Goal: Information Seeking & Learning: Compare options

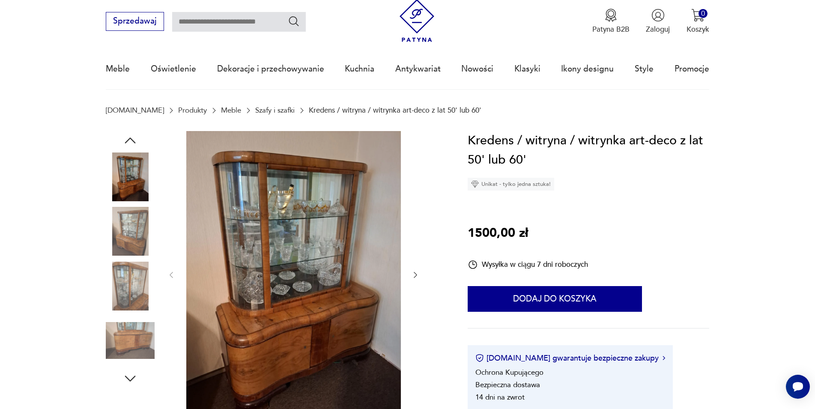
scroll to position [25, 0]
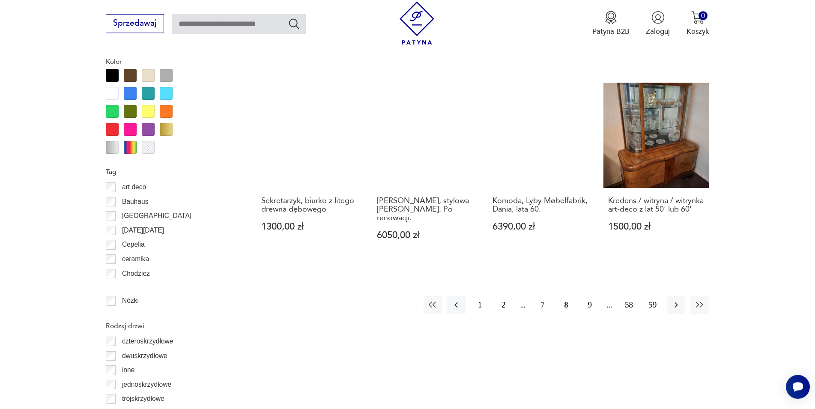
scroll to position [980, 0]
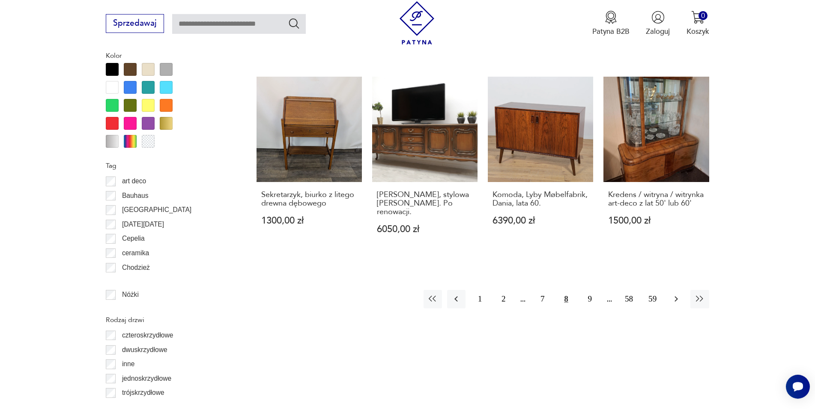
click at [668, 291] on button "button" at bounding box center [676, 299] width 18 height 18
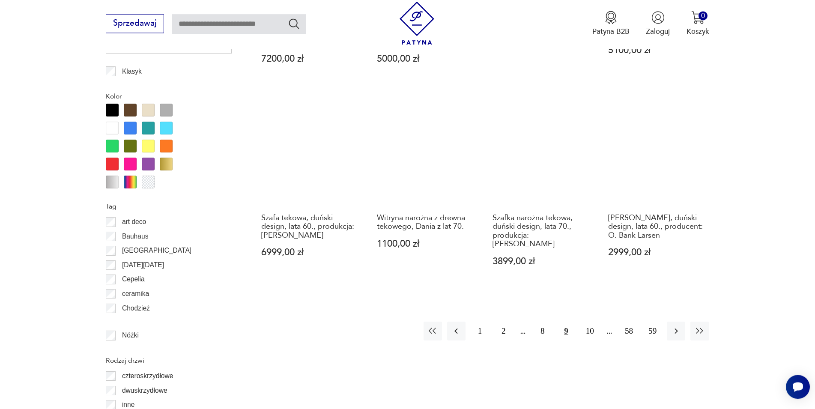
scroll to position [988, 0]
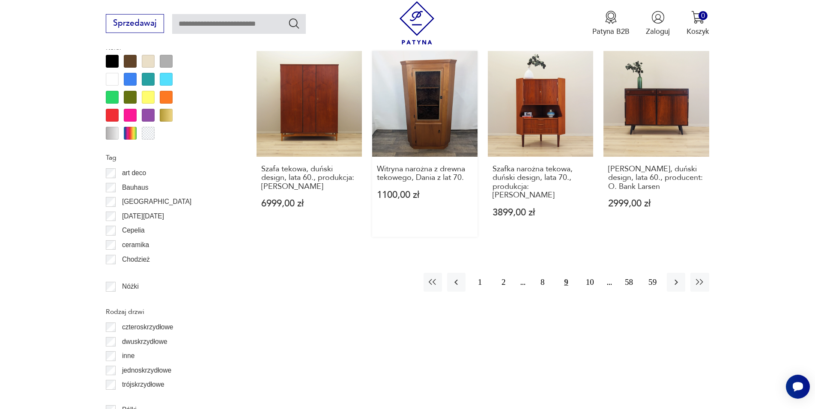
click at [429, 100] on link "Witryna narożna z drewna tekowego, Dania z lat 70. 1100,00 zł" at bounding box center [424, 144] width 105 height 186
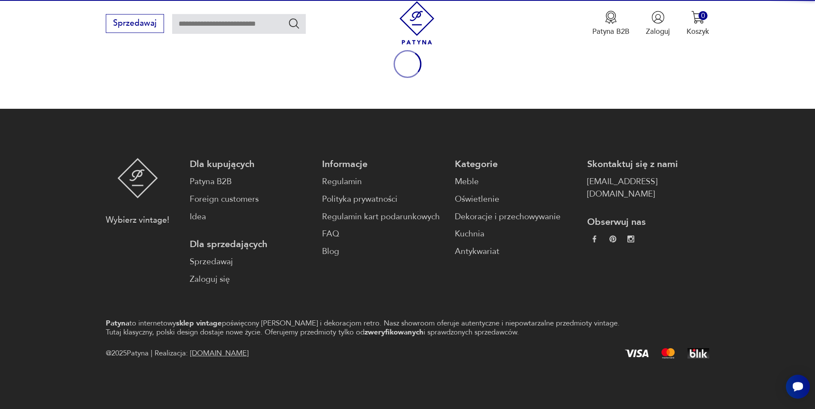
scroll to position [113, 0]
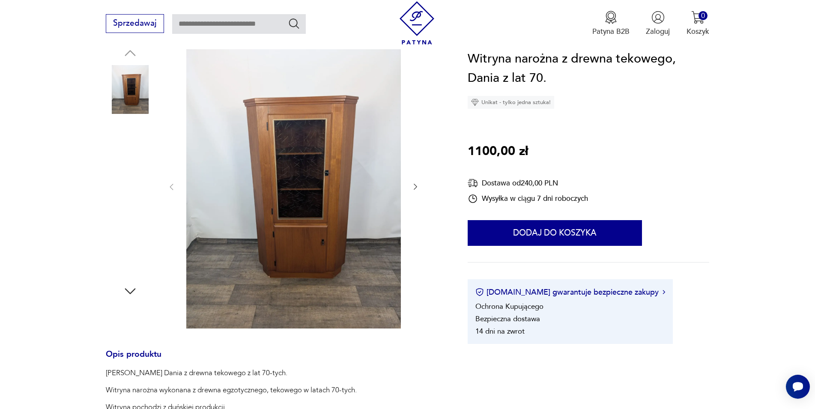
click at [274, 134] on img at bounding box center [293, 186] width 214 height 285
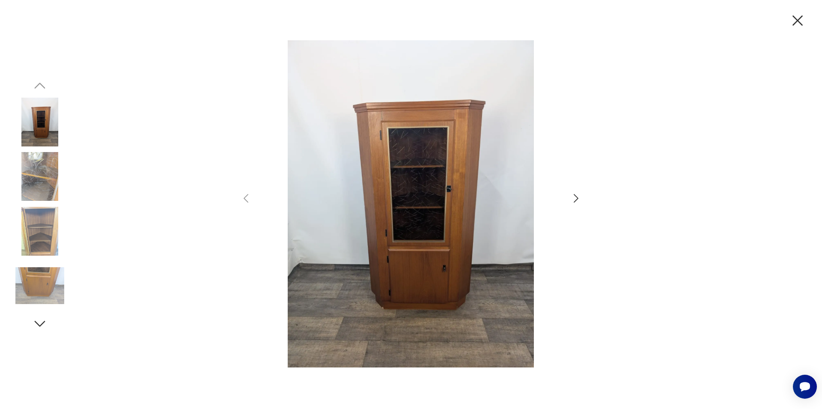
click at [577, 199] on icon "button" at bounding box center [576, 198] width 5 height 9
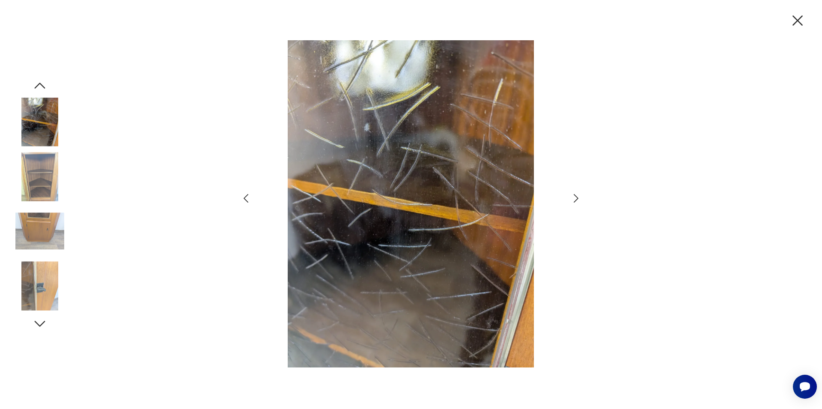
click at [577, 199] on icon "button" at bounding box center [576, 198] width 5 height 9
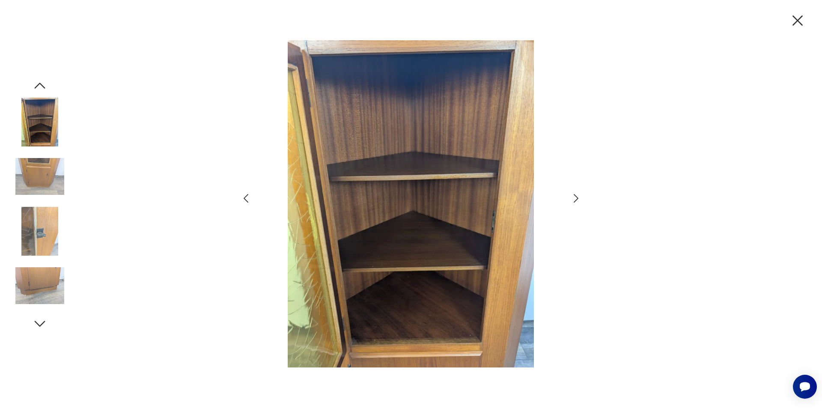
click at [577, 199] on icon "button" at bounding box center [576, 198] width 5 height 9
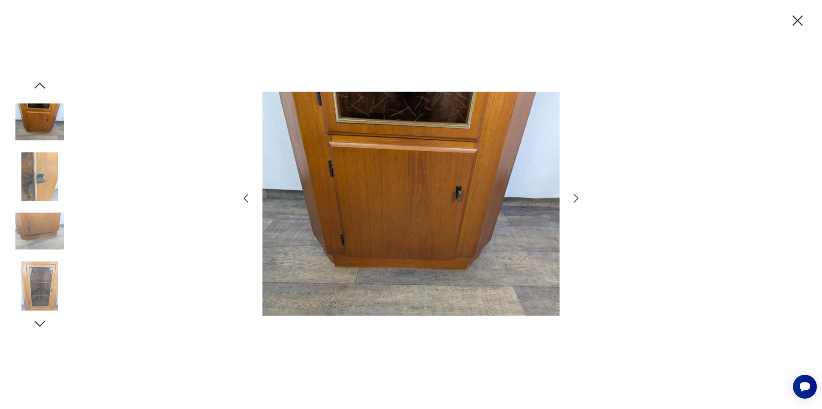
click at [577, 199] on icon "button" at bounding box center [576, 198] width 5 height 9
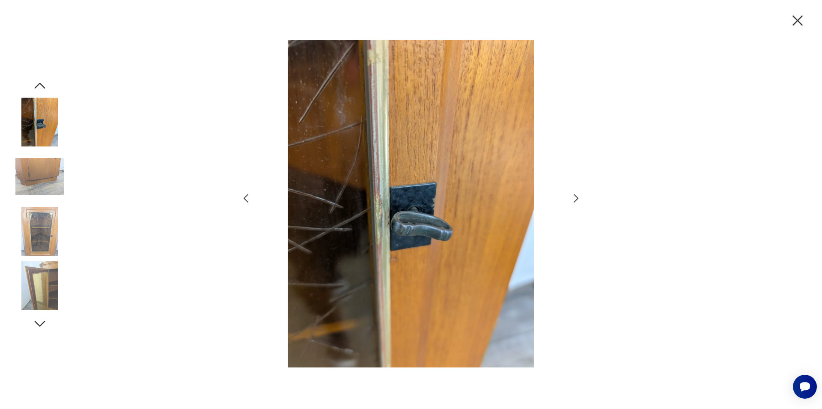
click at [796, 19] on icon "button" at bounding box center [797, 20] width 10 height 10
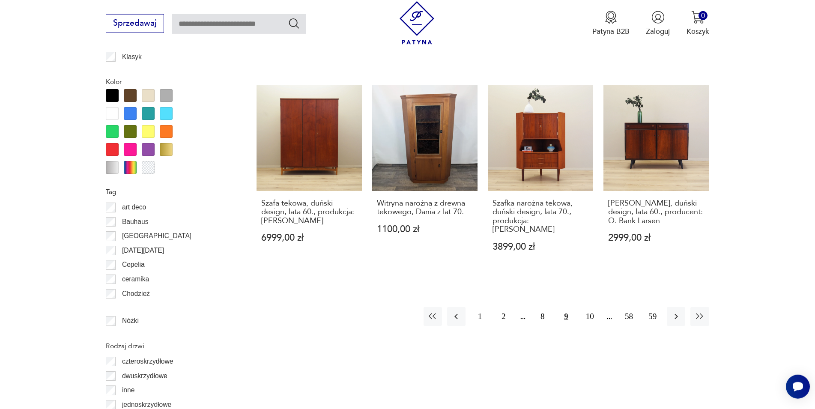
scroll to position [962, 0]
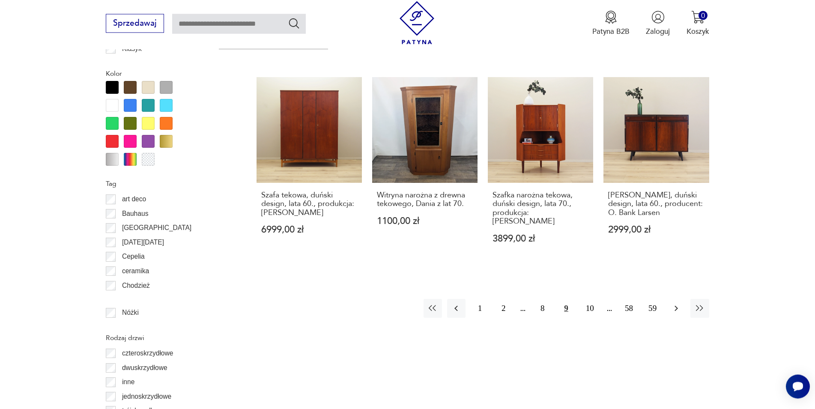
click at [678, 303] on icon "button" at bounding box center [676, 308] width 10 height 10
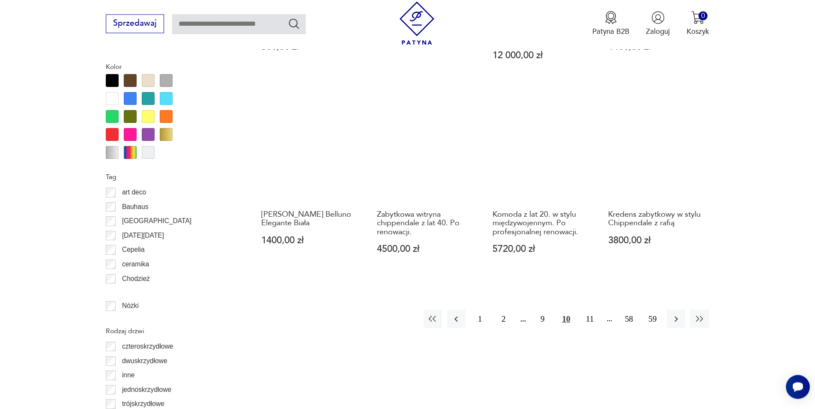
scroll to position [988, 0]
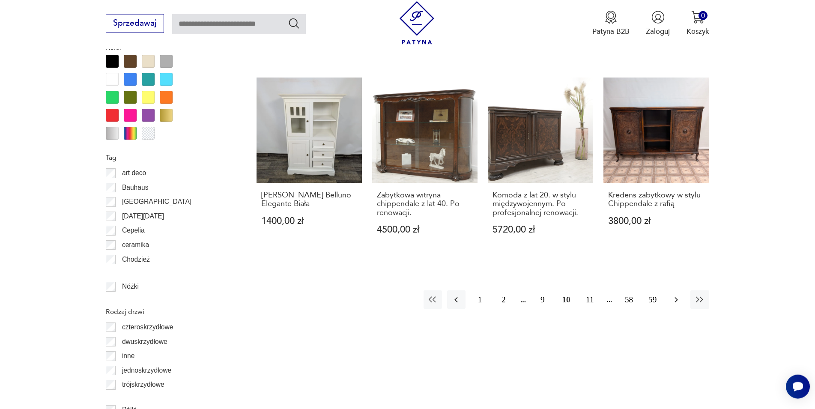
click at [677, 290] on button "button" at bounding box center [676, 299] width 18 height 18
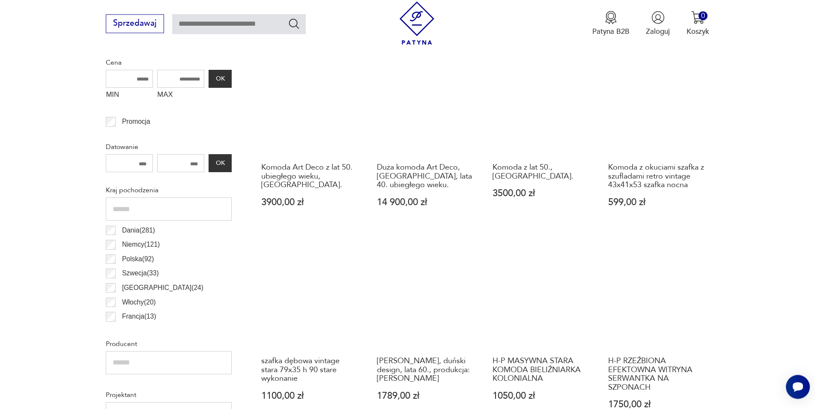
scroll to position [421, 0]
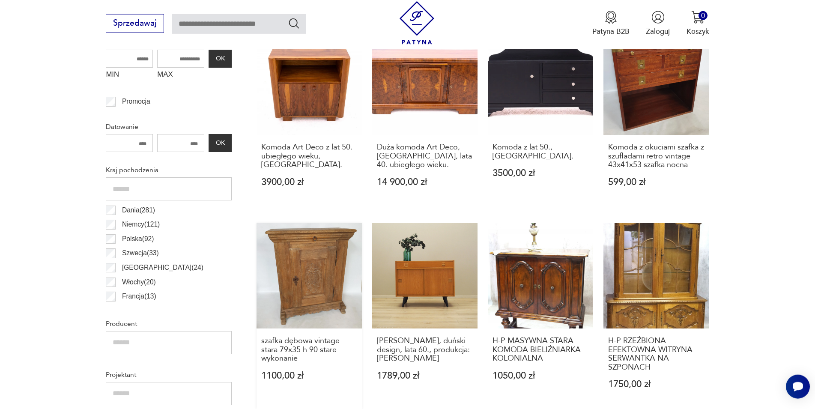
click at [315, 275] on link "szafka dębowa vintage stara 79x35 h 90 stare wykonanie 1100,00 zł" at bounding box center [308, 316] width 105 height 186
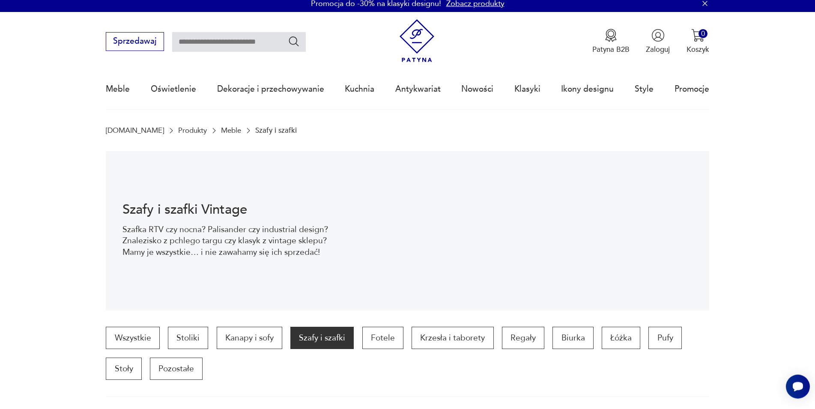
scroll to position [0, 0]
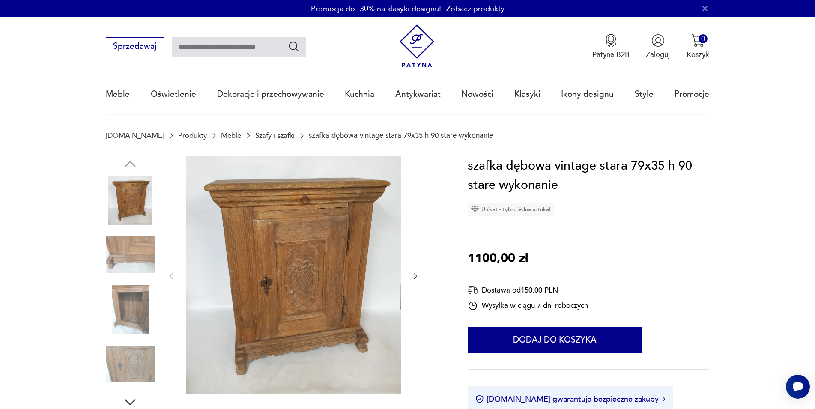
click at [273, 247] on img at bounding box center [293, 275] width 214 height 238
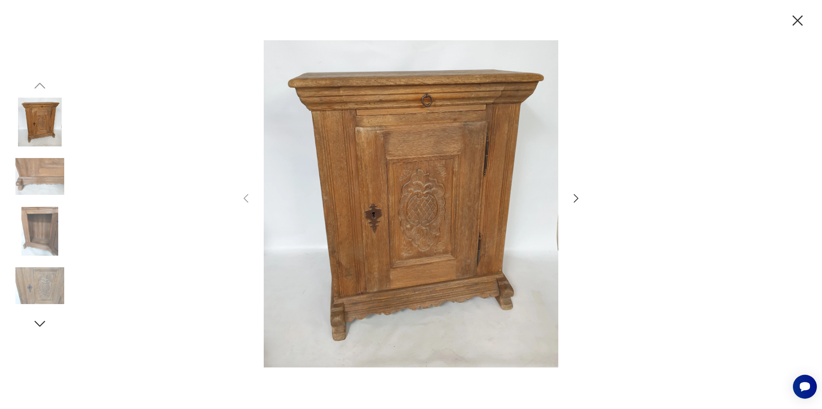
click at [574, 198] on icon "button" at bounding box center [576, 198] width 12 height 12
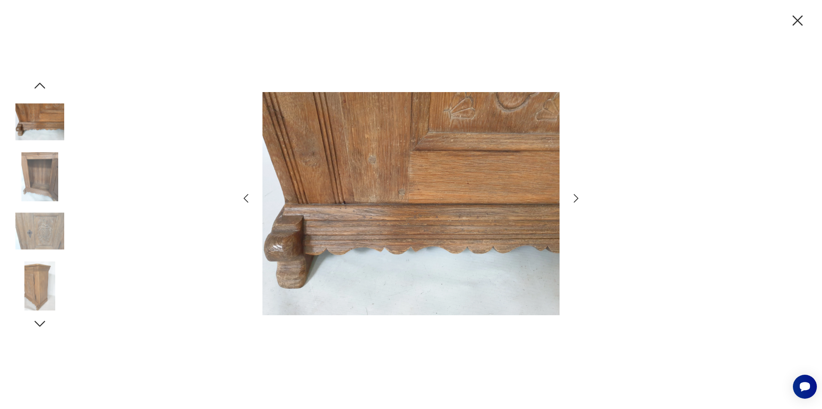
click at [574, 198] on icon "button" at bounding box center [576, 198] width 12 height 12
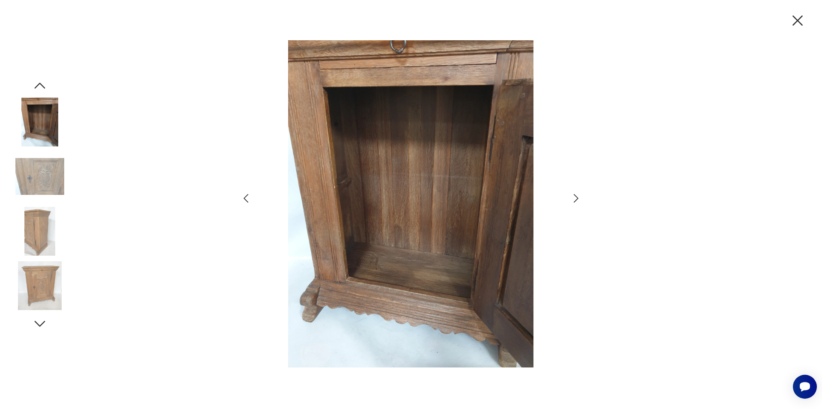
click at [574, 198] on icon "button" at bounding box center [576, 198] width 12 height 12
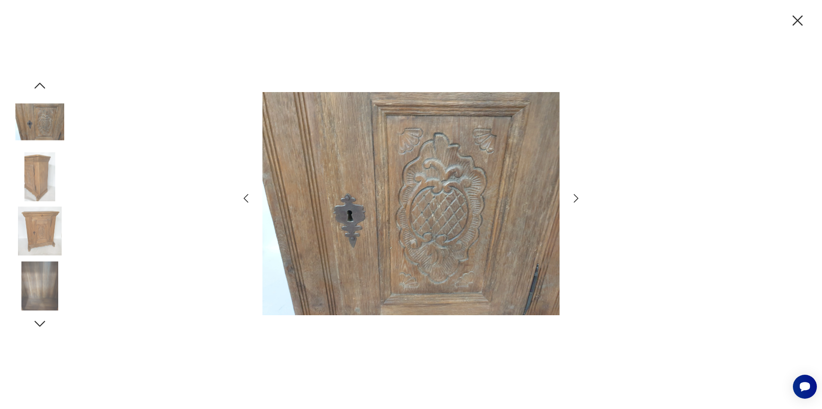
click at [574, 198] on icon "button" at bounding box center [576, 198] width 12 height 12
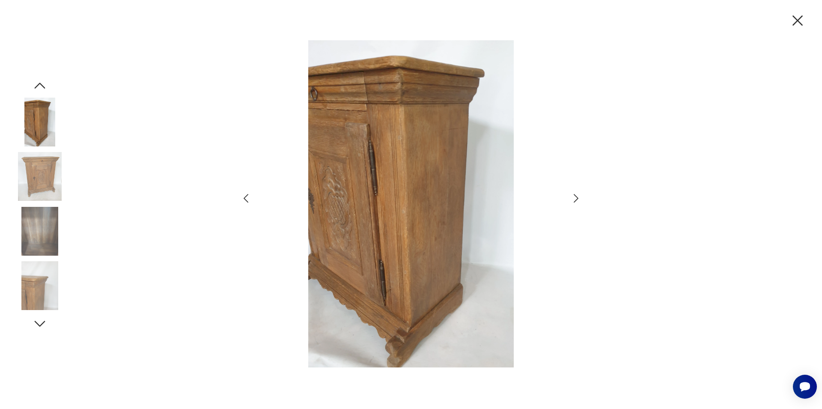
click at [574, 198] on icon "button" at bounding box center [576, 198] width 12 height 12
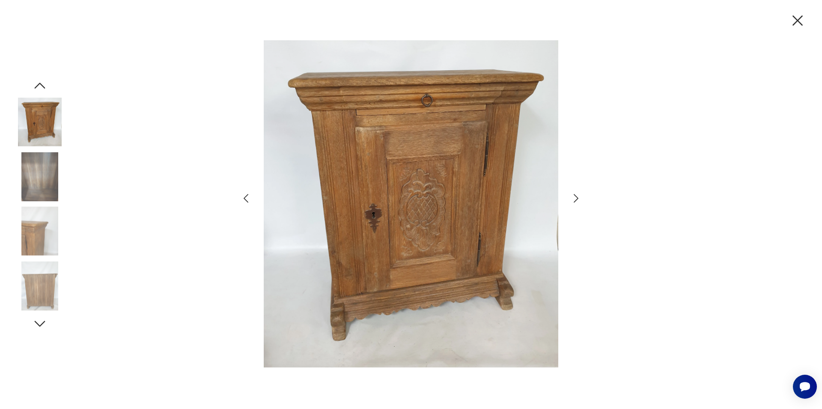
click at [574, 198] on icon "button" at bounding box center [576, 198] width 12 height 12
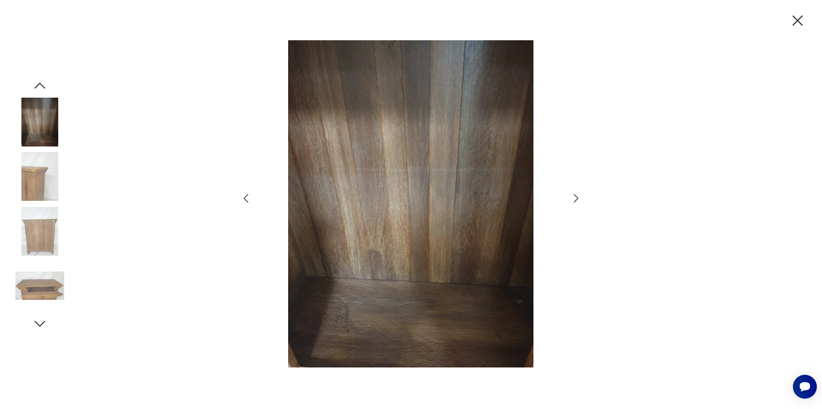
click at [574, 198] on icon "button" at bounding box center [576, 198] width 12 height 12
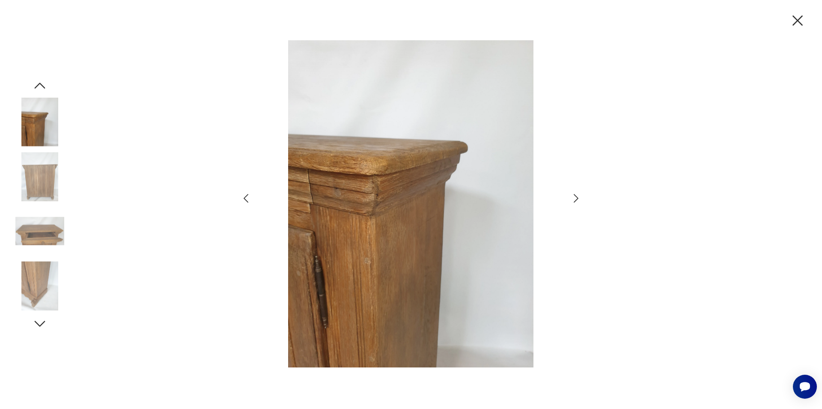
click at [574, 198] on icon "button" at bounding box center [576, 198] width 12 height 12
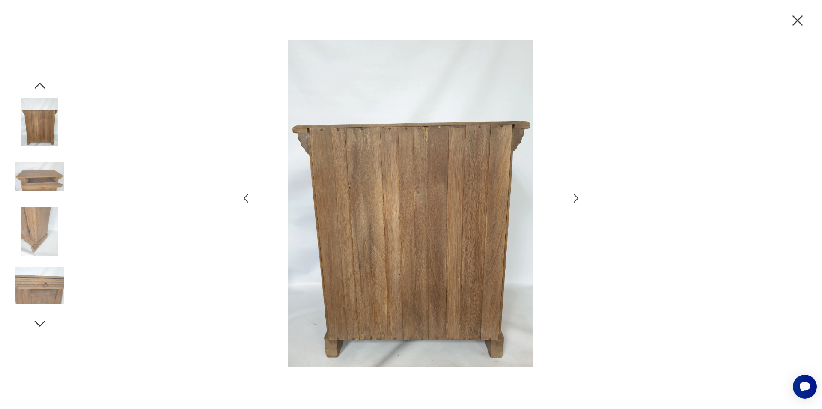
click at [574, 200] on icon "button" at bounding box center [576, 198] width 12 height 12
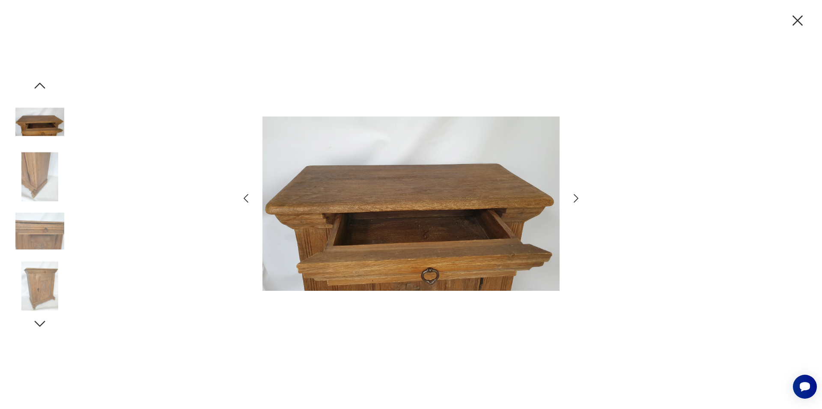
click at [795, 20] on icon "button" at bounding box center [798, 21] width 18 height 18
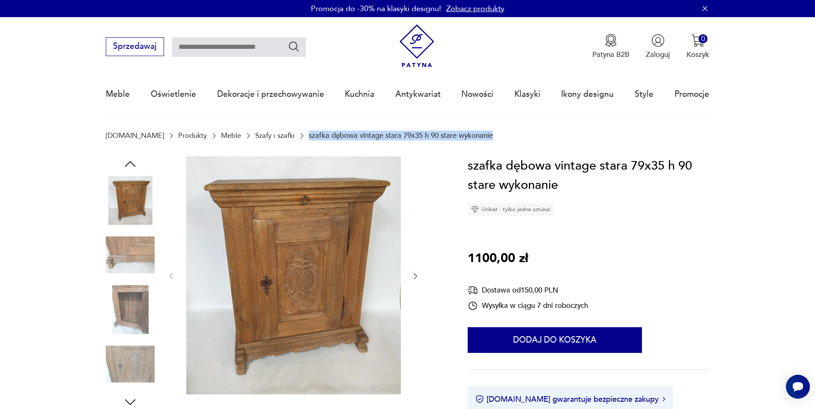
drag, startPoint x: 812, startPoint y: 101, endPoint x: 812, endPoint y: 136, distance: 34.7
click at [803, 66] on nav "Sprzedawaj Patyna B2B Zaloguj 0 Koszyk Twój koszyk ( 0 ) Brak produktów w koszy…" at bounding box center [407, 66] width 815 height 98
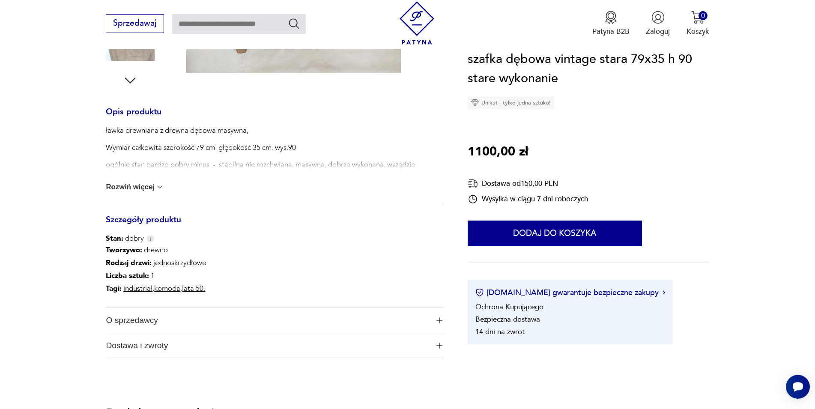
scroll to position [396, 0]
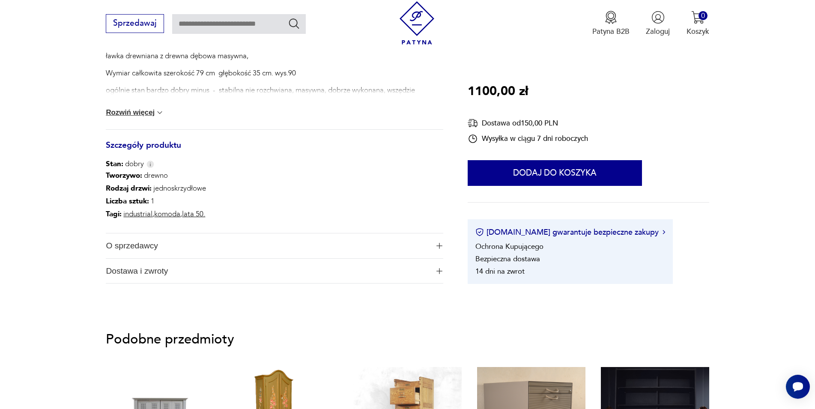
click at [130, 245] on span "O sprzedawcy" at bounding box center [267, 245] width 323 height 25
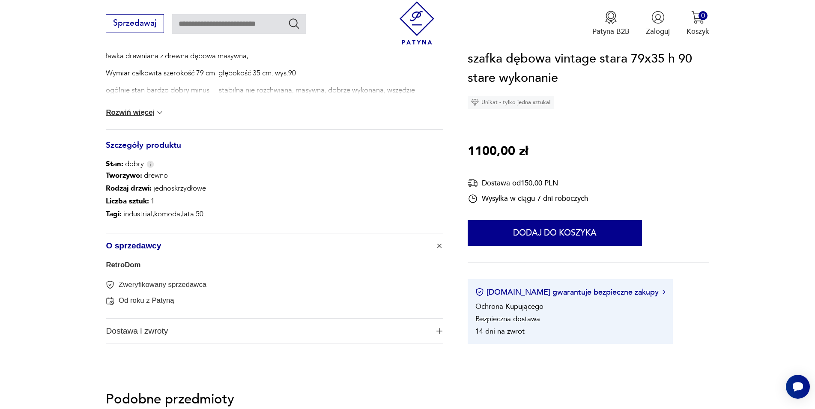
click at [130, 245] on span "O sprzedawcy" at bounding box center [267, 245] width 323 height 25
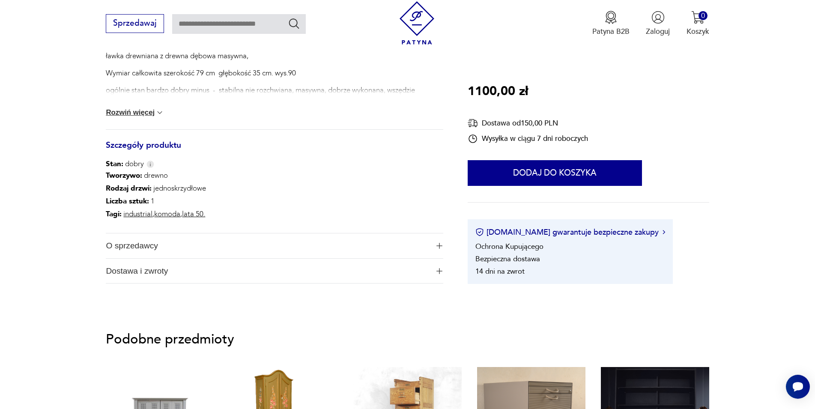
click at [139, 116] on button "Rozwiń więcej" at bounding box center [135, 112] width 58 height 9
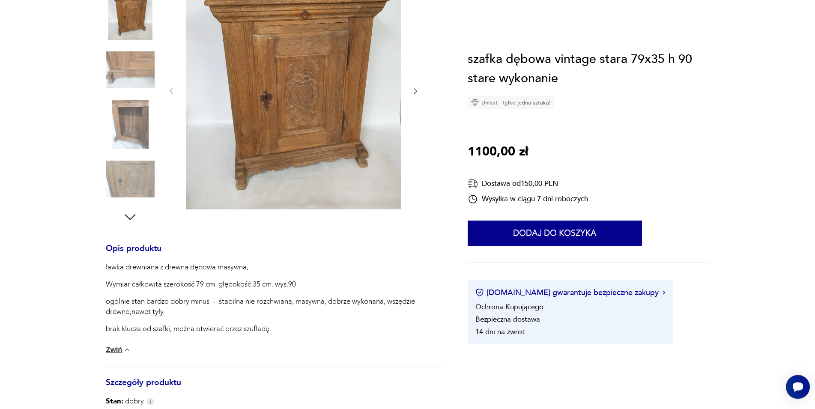
scroll to position [6, 0]
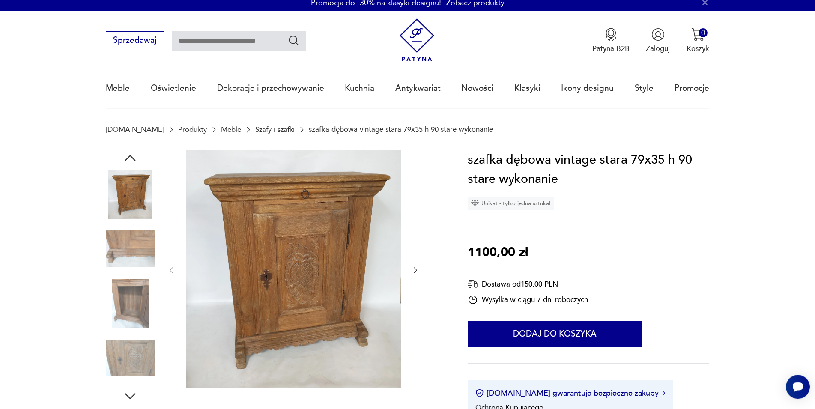
click at [282, 256] on img at bounding box center [293, 269] width 214 height 238
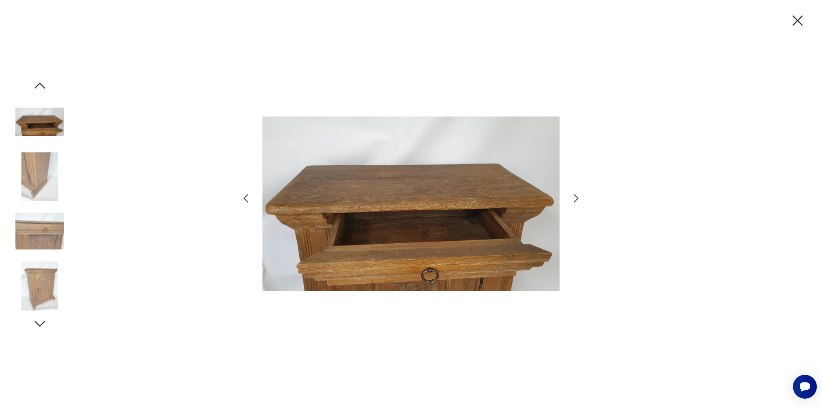
click at [575, 196] on icon "button" at bounding box center [576, 198] width 5 height 9
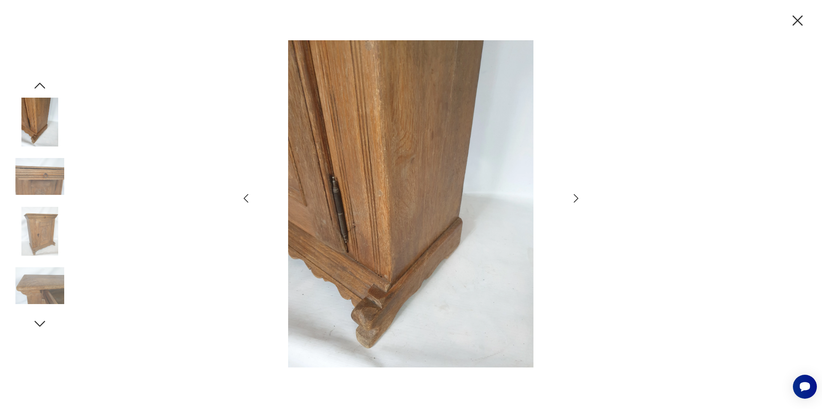
click at [575, 196] on icon "button" at bounding box center [576, 198] width 5 height 9
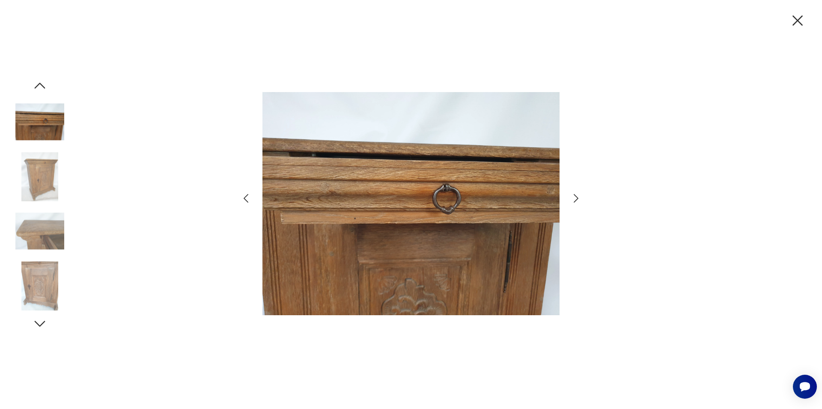
click at [575, 196] on icon "button" at bounding box center [576, 198] width 5 height 9
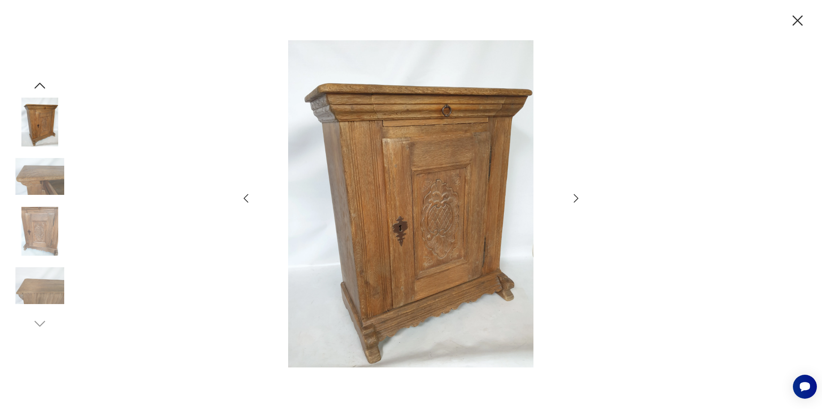
click at [798, 20] on icon "button" at bounding box center [797, 20] width 10 height 10
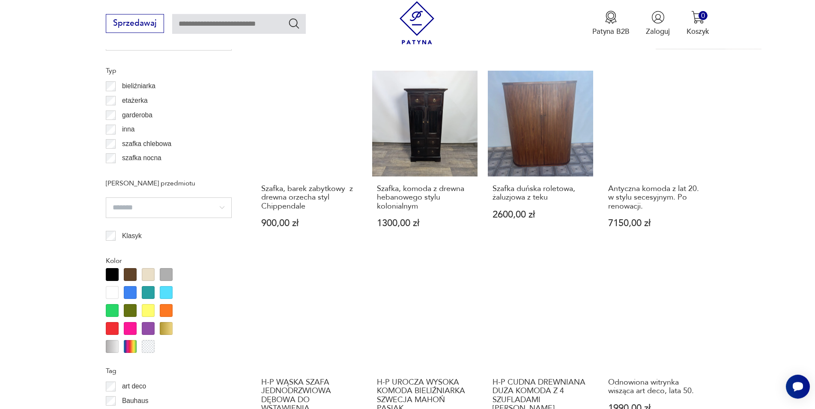
scroll to position [873, 0]
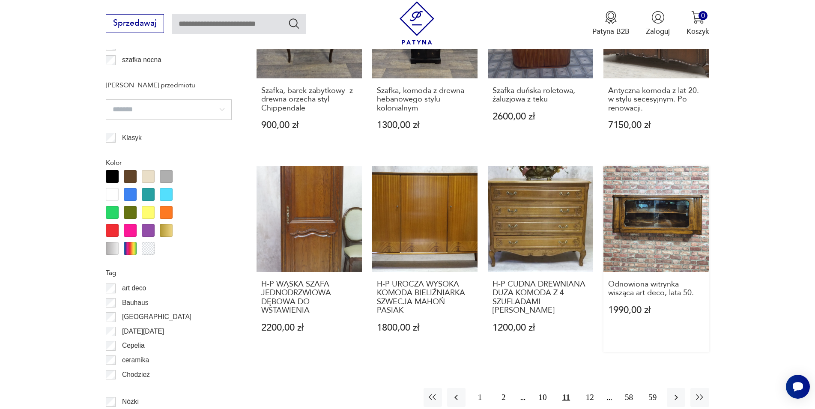
click at [661, 216] on link "Odnowiona witrynka wisząca art deco, lata 50. 1990,00 zł" at bounding box center [655, 259] width 105 height 186
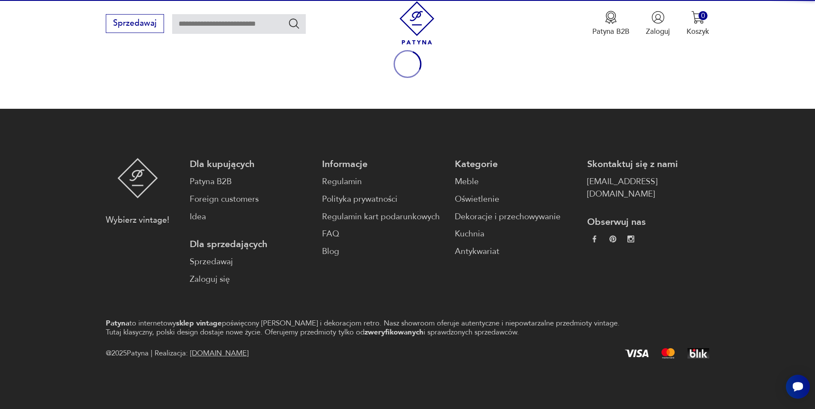
scroll to position [113, 0]
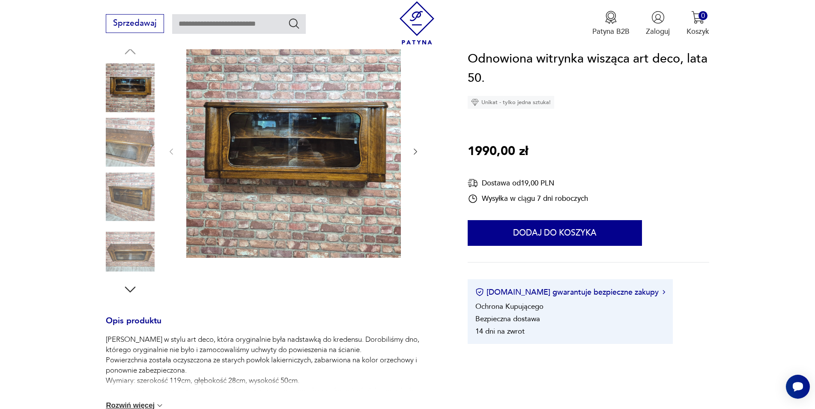
click at [302, 137] on img at bounding box center [293, 151] width 214 height 214
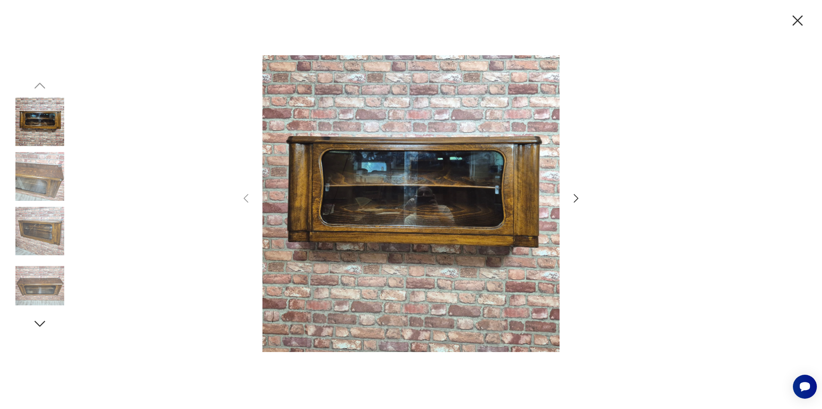
click at [573, 200] on icon "button" at bounding box center [576, 198] width 12 height 12
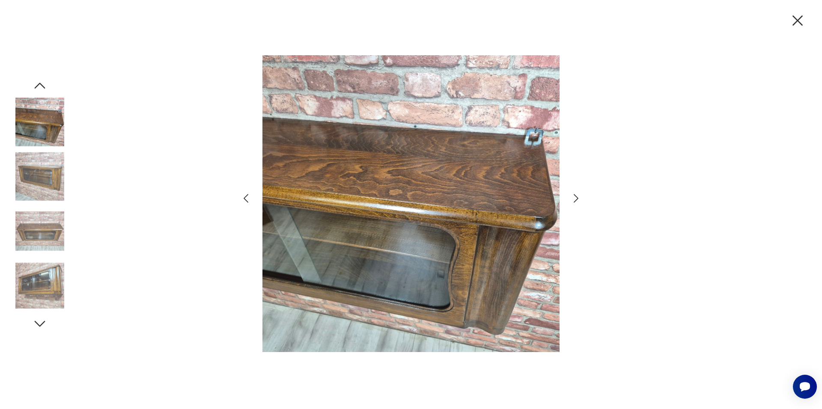
click at [573, 200] on icon "button" at bounding box center [576, 198] width 12 height 12
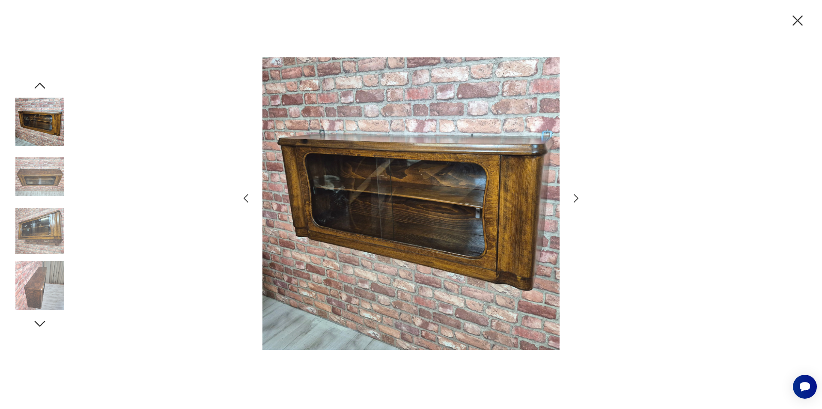
click at [573, 200] on icon "button" at bounding box center [576, 198] width 12 height 12
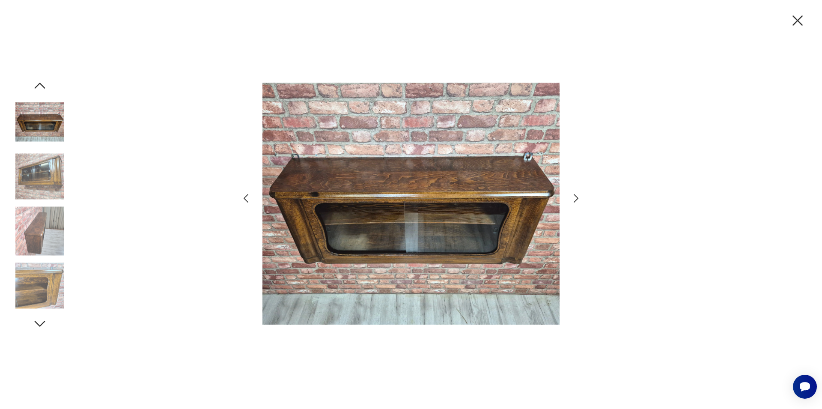
click at [573, 200] on icon "button" at bounding box center [576, 198] width 12 height 12
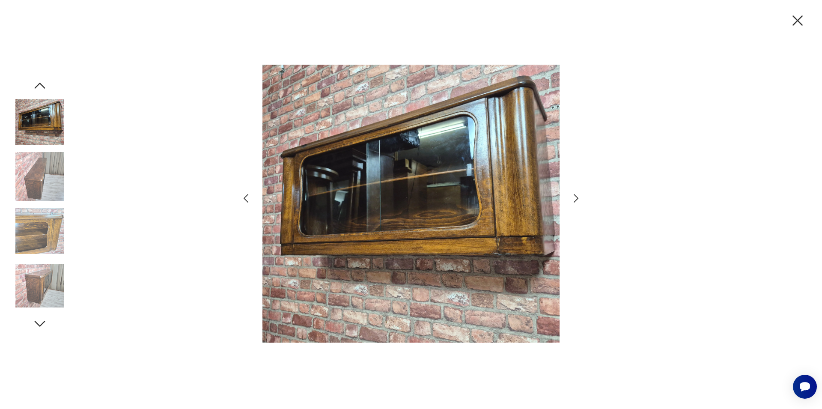
click at [573, 200] on icon "button" at bounding box center [576, 198] width 12 height 12
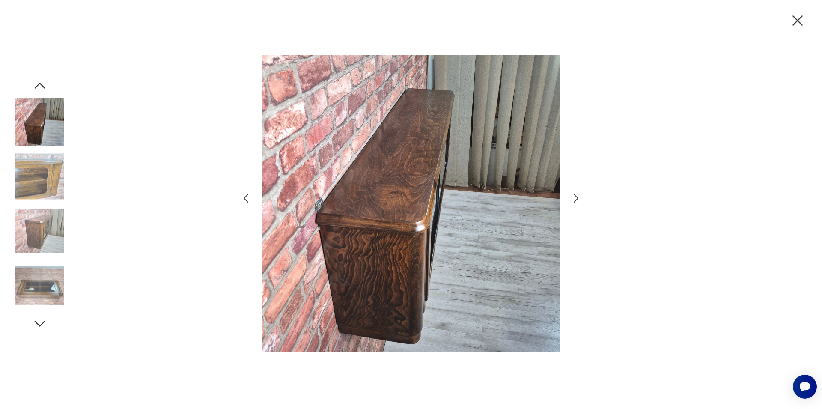
click at [573, 200] on icon "button" at bounding box center [576, 198] width 12 height 12
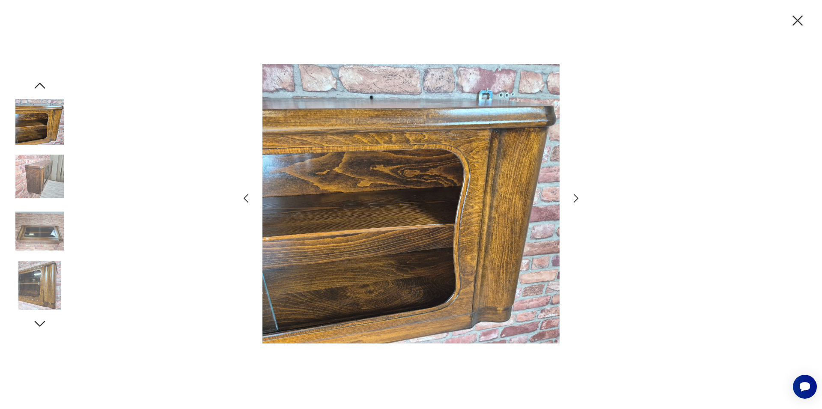
click at [573, 200] on icon "button" at bounding box center [576, 198] width 12 height 12
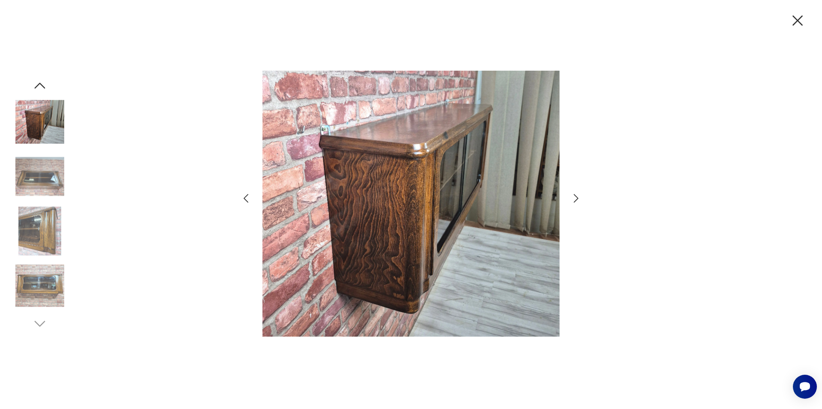
click at [795, 20] on icon "button" at bounding box center [798, 21] width 18 height 18
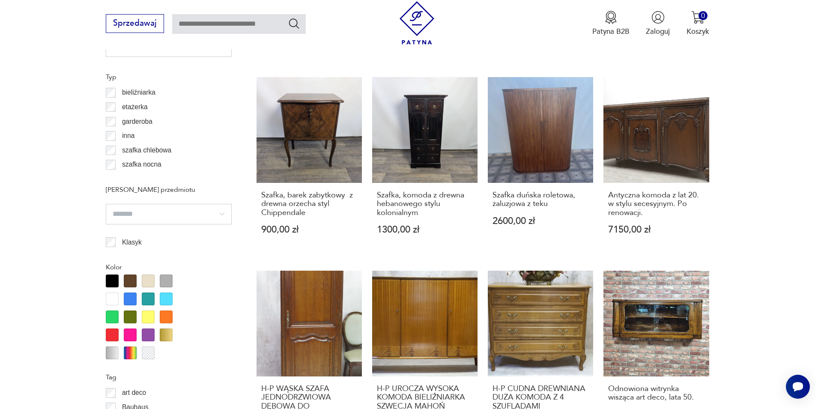
scroll to position [943, 0]
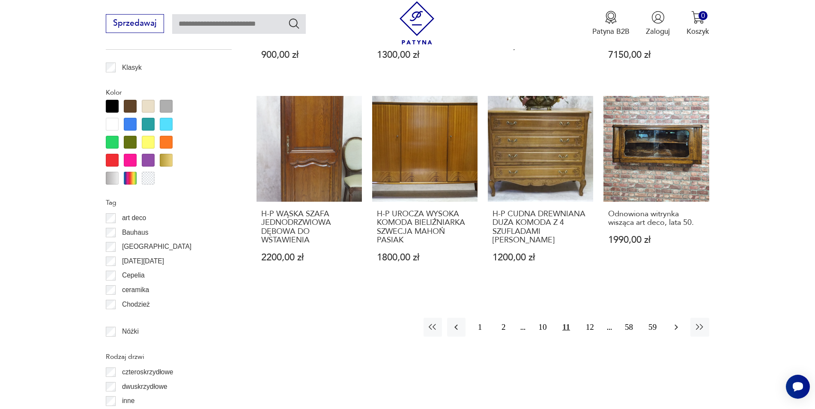
click at [678, 330] on icon "button" at bounding box center [676, 327] width 10 height 10
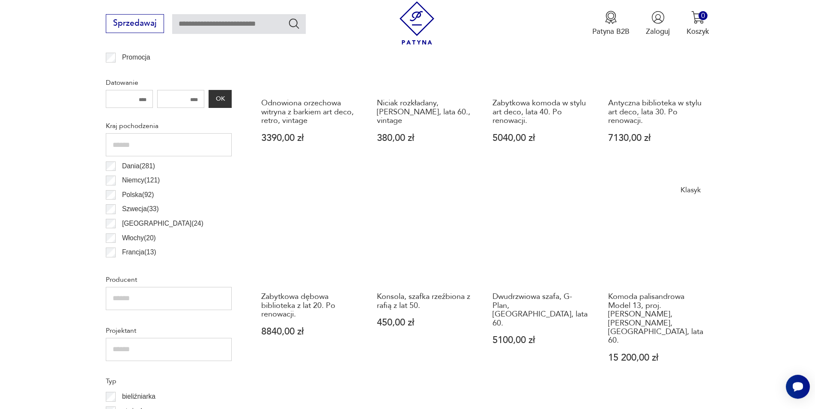
scroll to position [552, 0]
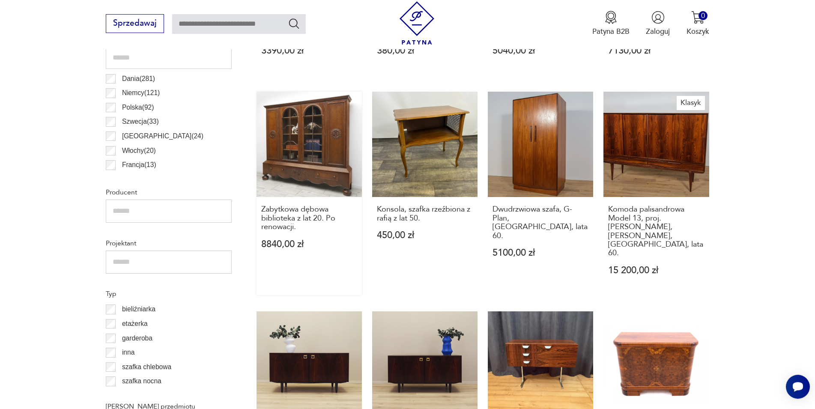
click at [312, 127] on link "Zabytkowa dębowa biblioteka z lat 20. Po renowacji. 8840,00 zł" at bounding box center [308, 193] width 105 height 203
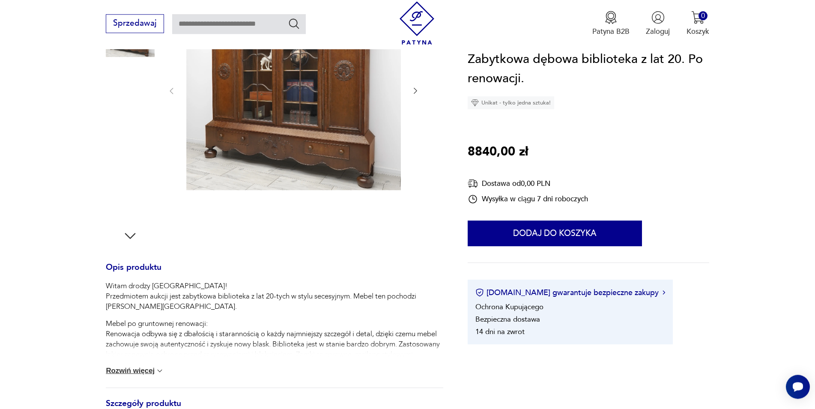
scroll to position [200, 0]
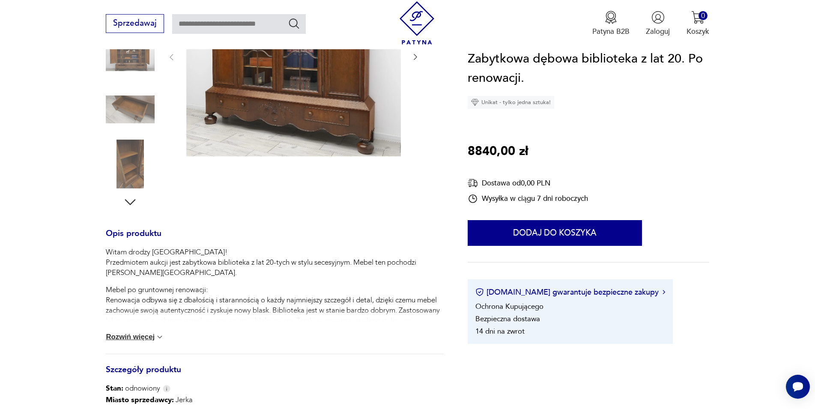
click at [154, 335] on button "Rozwiń więcej" at bounding box center [135, 337] width 58 height 9
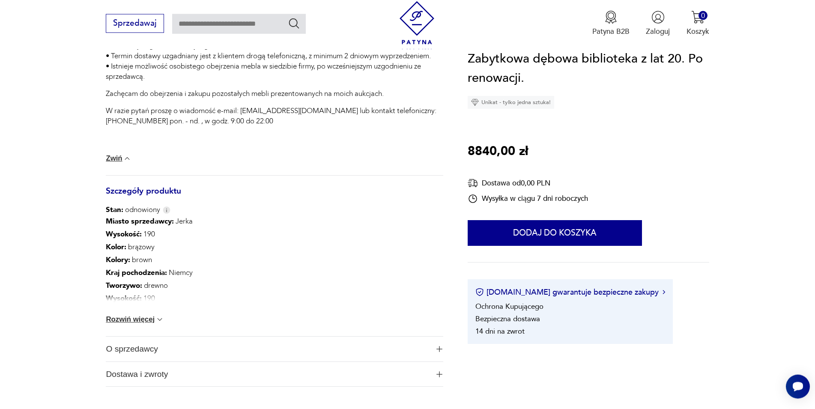
scroll to position [986, 0]
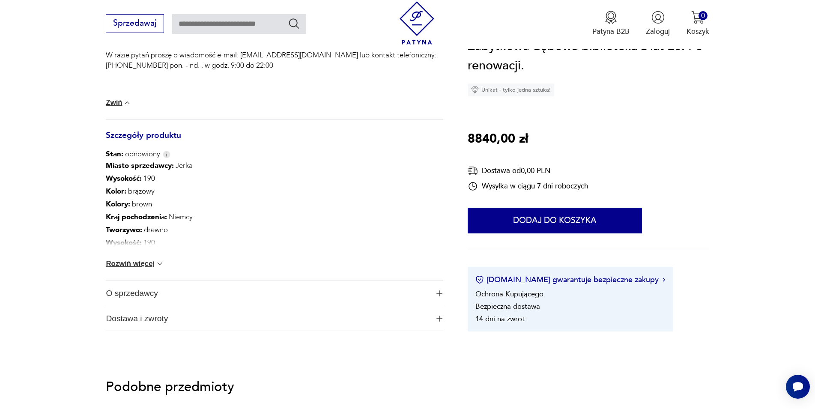
click at [134, 296] on span "O sprzedawcy" at bounding box center [267, 293] width 323 height 25
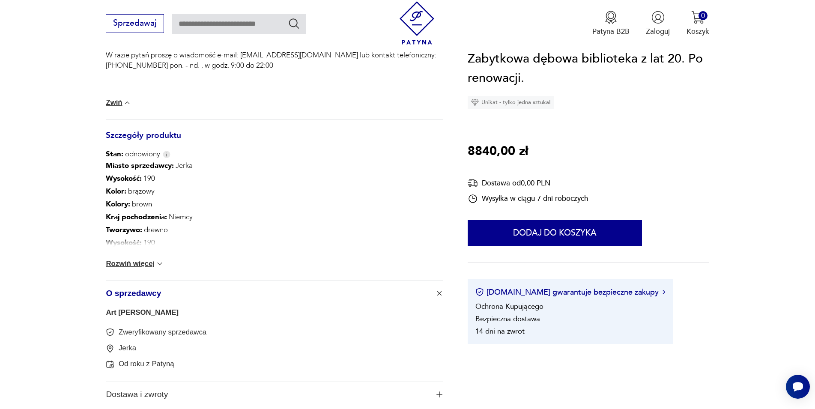
click at [134, 296] on span "O sprzedawcy" at bounding box center [267, 293] width 323 height 25
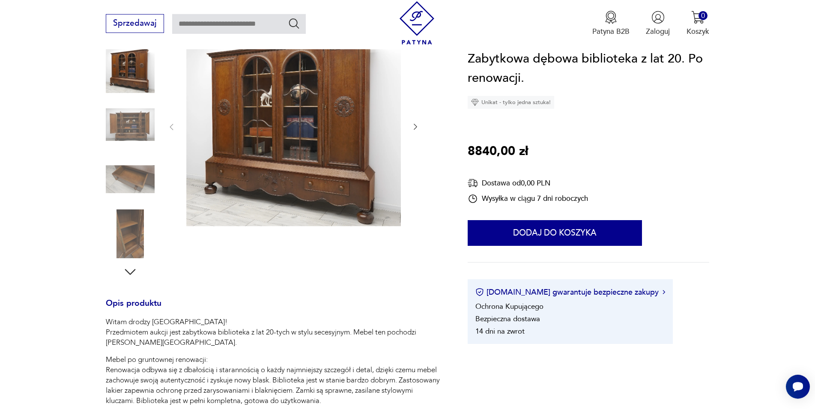
scroll to position [51, 0]
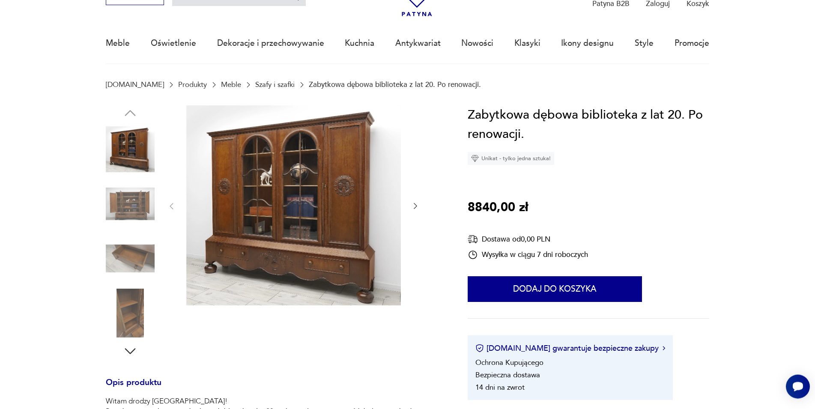
click at [337, 205] on img at bounding box center [293, 205] width 214 height 200
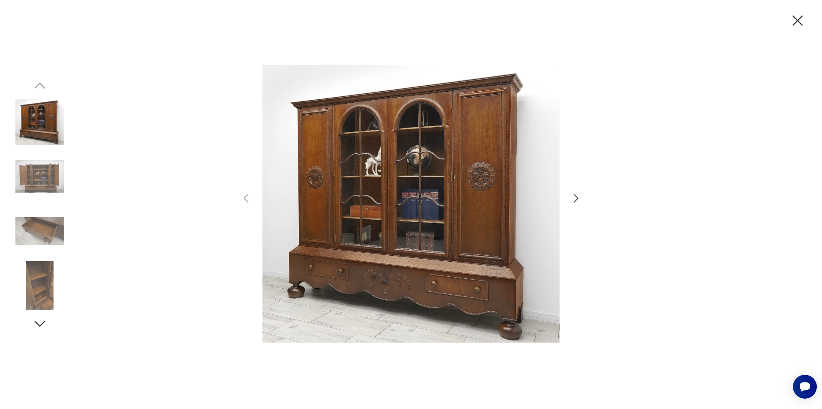
click at [577, 199] on icon "button" at bounding box center [576, 198] width 12 height 12
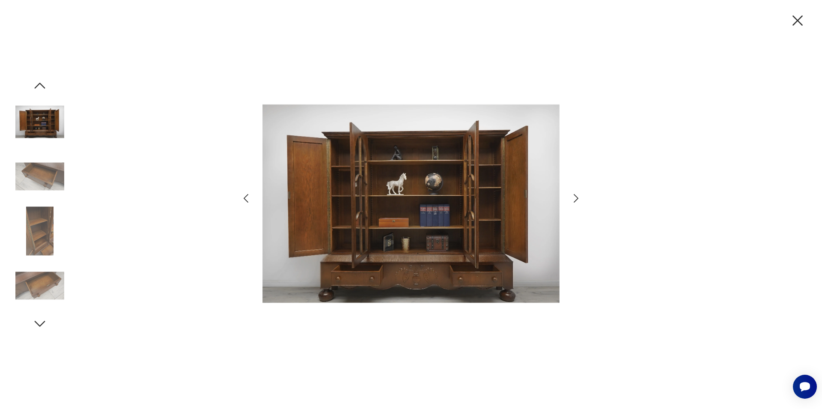
click at [577, 199] on icon "button" at bounding box center [576, 198] width 12 height 12
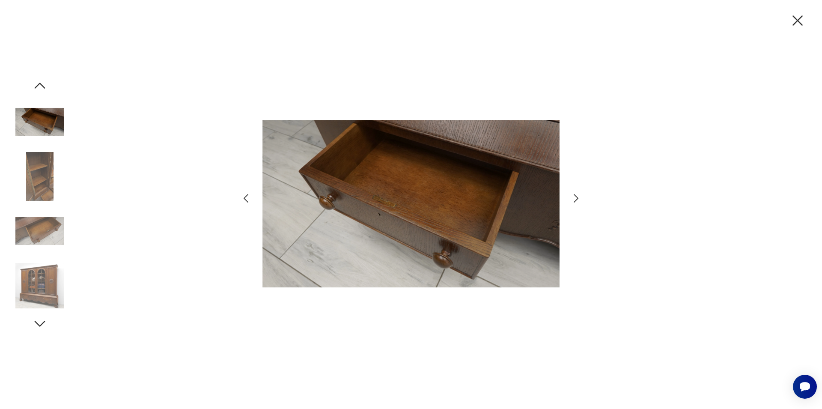
click at [577, 199] on icon "button" at bounding box center [576, 198] width 12 height 12
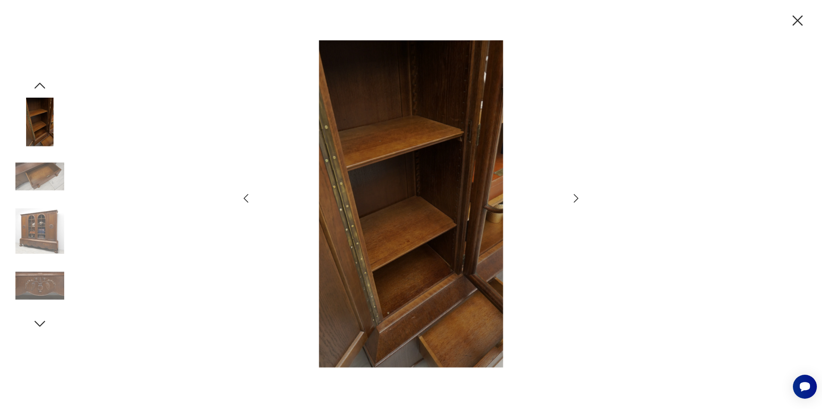
click at [577, 199] on icon "button" at bounding box center [576, 198] width 12 height 12
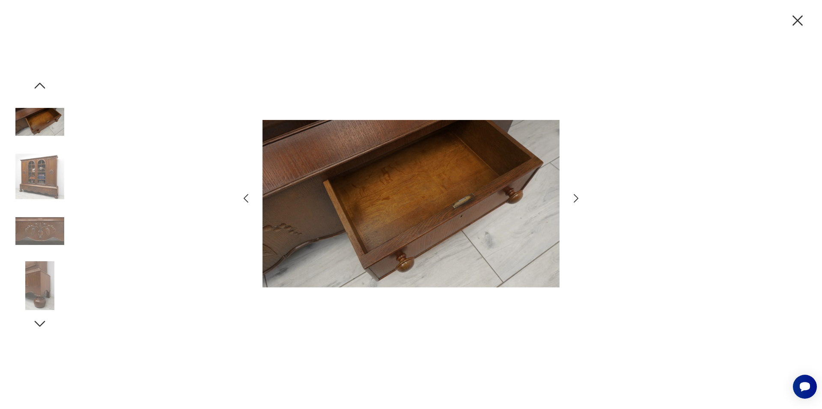
click at [577, 199] on icon "button" at bounding box center [576, 198] width 12 height 12
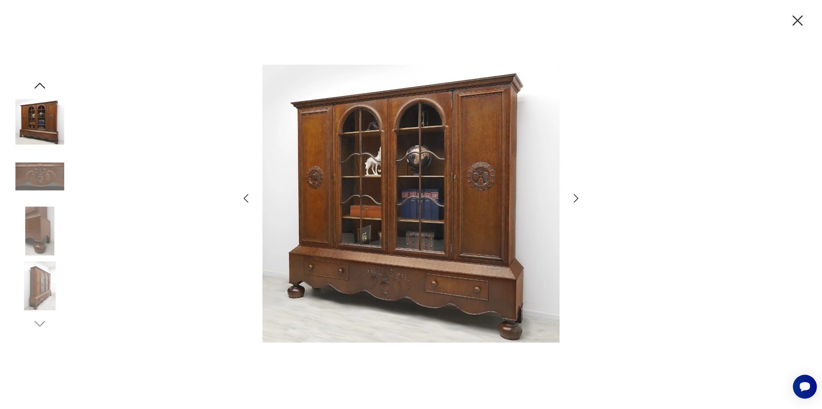
click at [577, 199] on icon "button" at bounding box center [576, 198] width 12 height 12
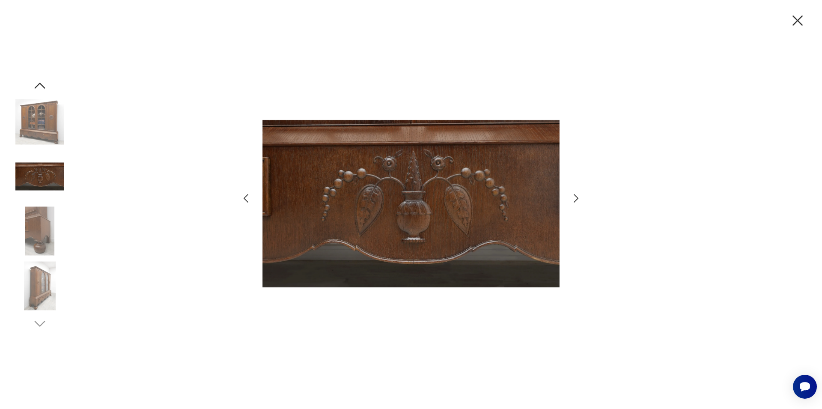
click at [577, 199] on icon "button" at bounding box center [576, 198] width 12 height 12
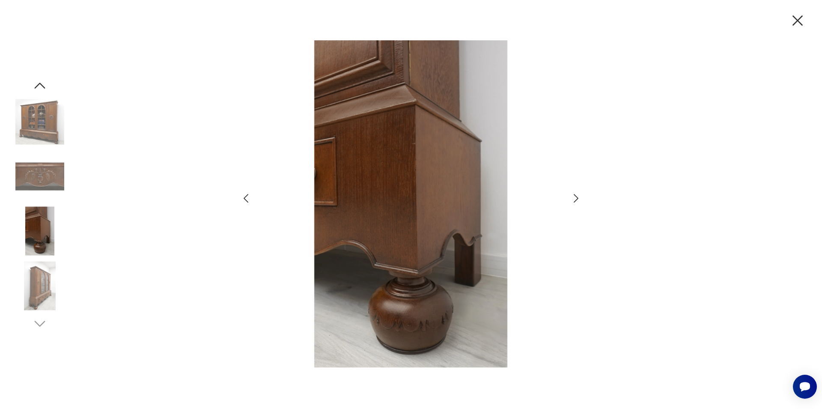
click at [577, 199] on icon "button" at bounding box center [576, 198] width 12 height 12
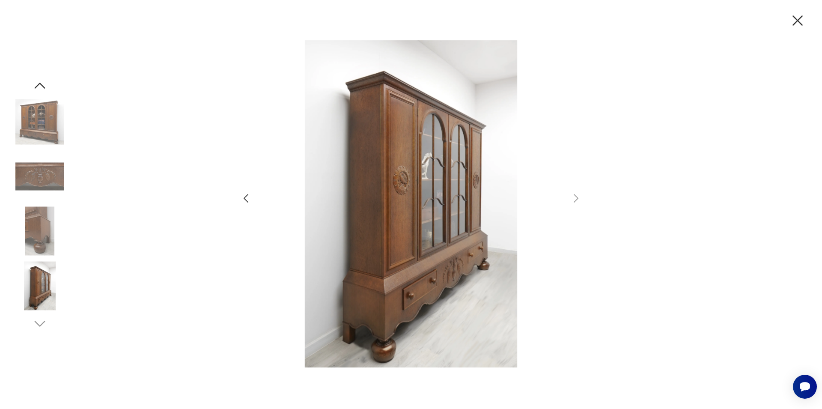
click at [794, 23] on icon "button" at bounding box center [798, 21] width 18 height 18
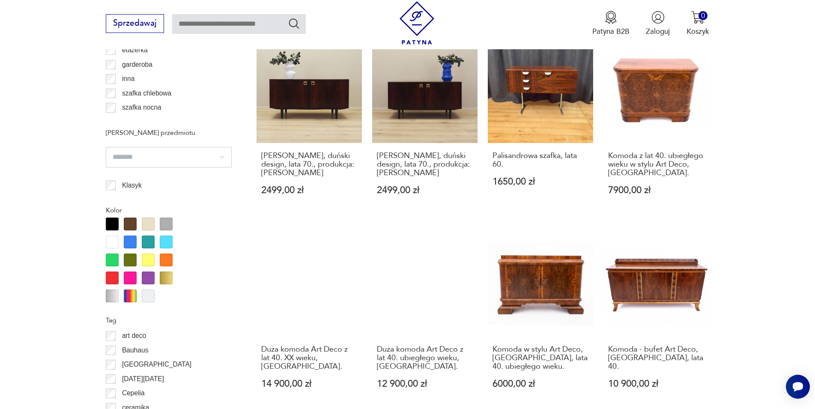
scroll to position [1000, 0]
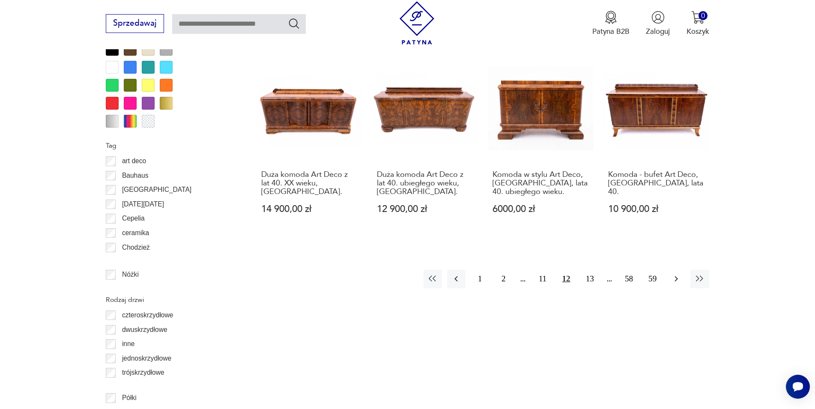
click at [678, 274] on icon "button" at bounding box center [676, 279] width 10 height 10
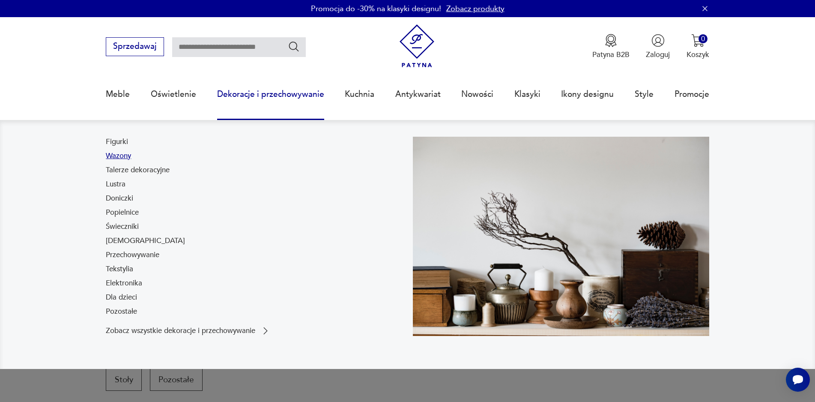
click at [118, 156] on link "Wazony" at bounding box center [118, 156] width 25 height 10
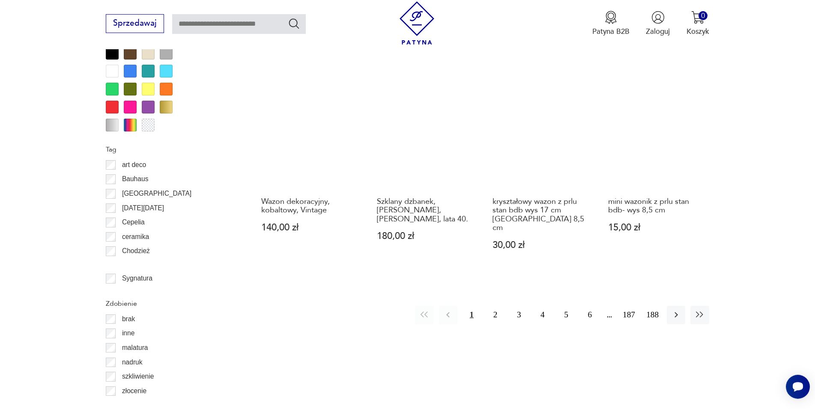
scroll to position [984, 0]
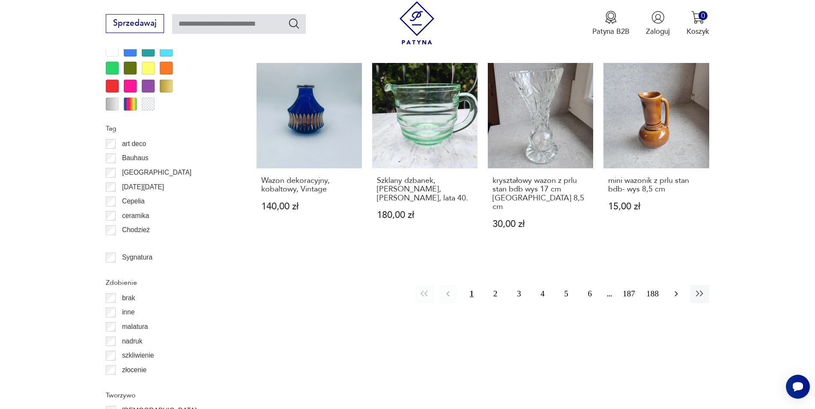
click at [670, 285] on button "button" at bounding box center [676, 294] width 18 height 18
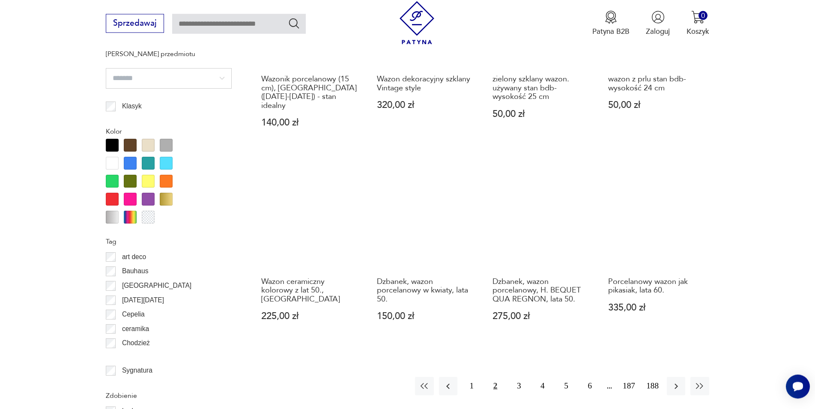
scroll to position [896, 0]
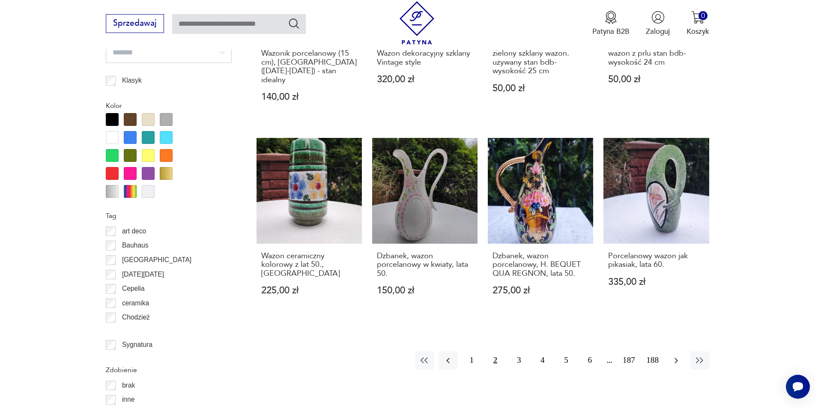
click at [677, 357] on icon "button" at bounding box center [675, 360] width 3 height 6
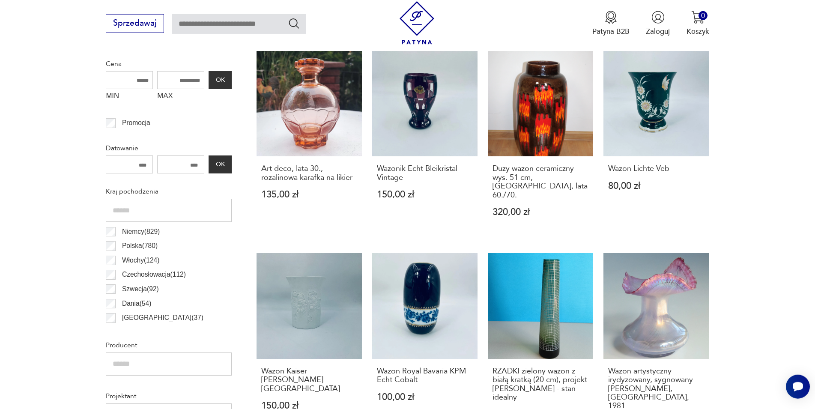
scroll to position [372, 0]
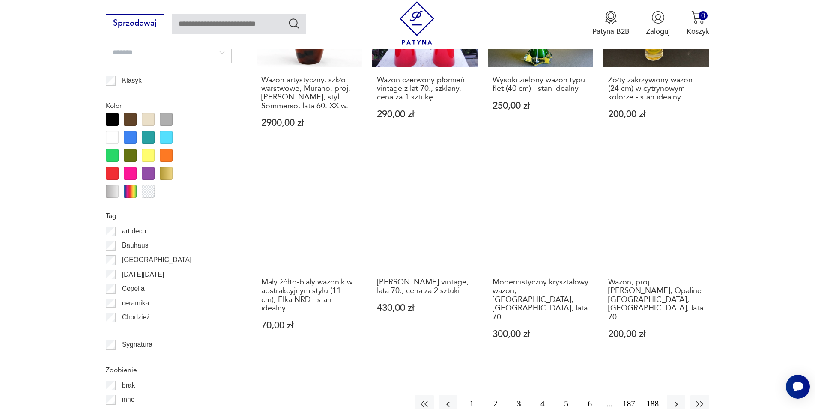
scroll to position [984, 0]
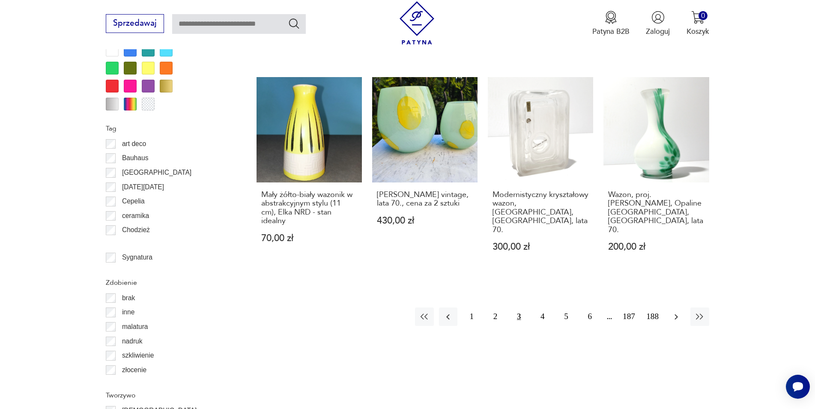
click at [679, 312] on icon "button" at bounding box center [676, 317] width 10 height 10
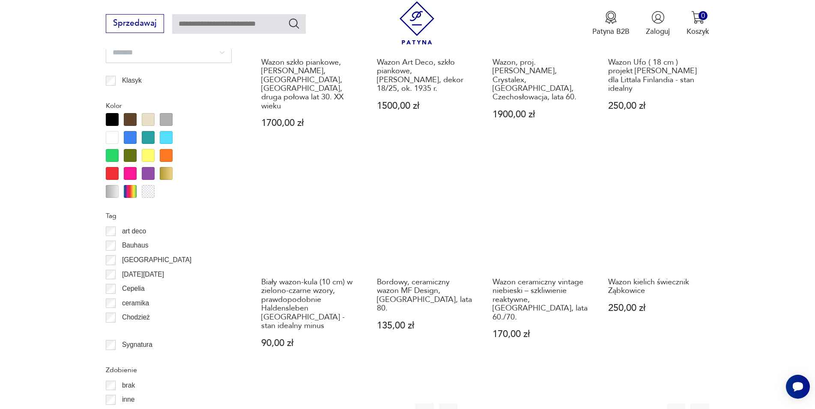
scroll to position [984, 0]
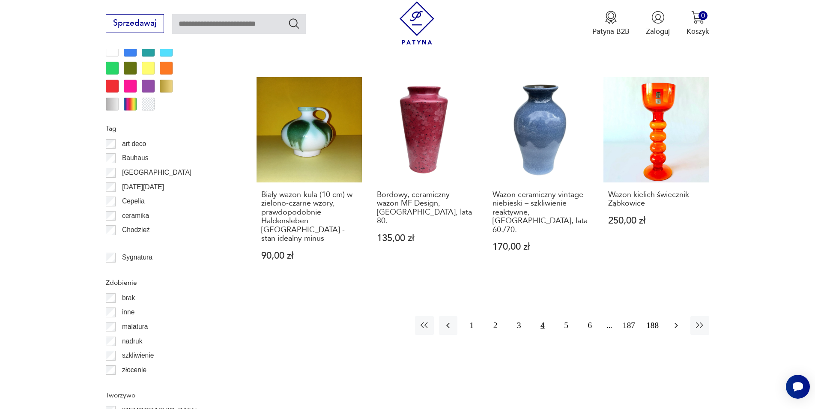
click at [681, 320] on icon "button" at bounding box center [676, 325] width 10 height 10
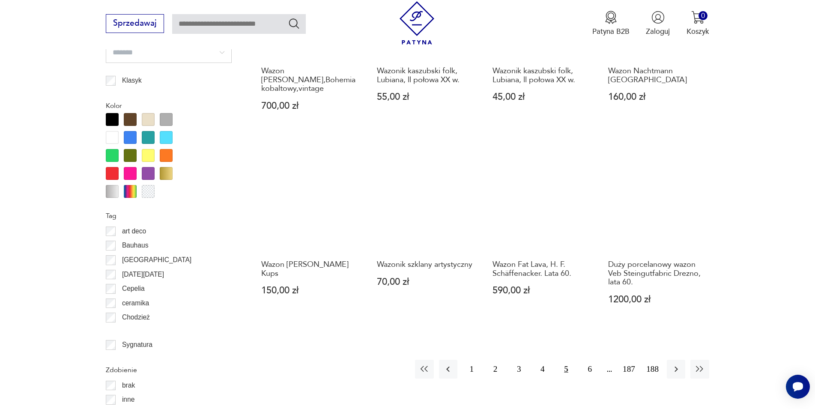
scroll to position [984, 0]
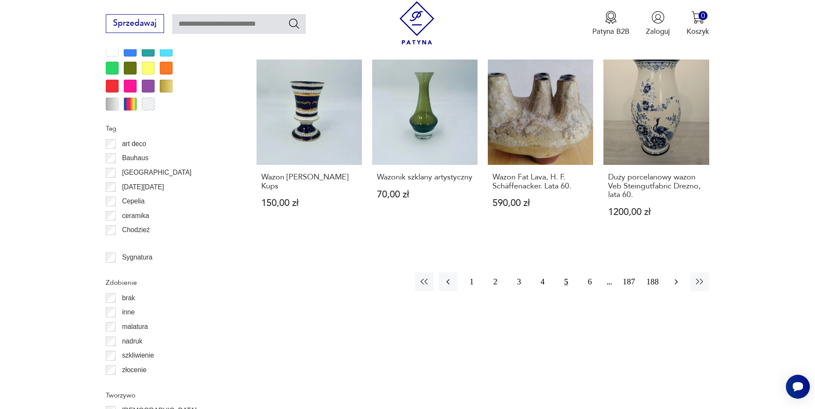
click at [676, 277] on icon "button" at bounding box center [676, 282] width 10 height 10
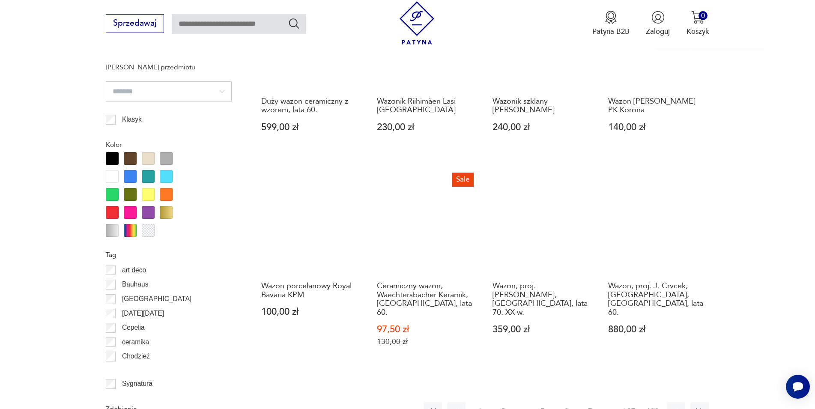
scroll to position [896, 0]
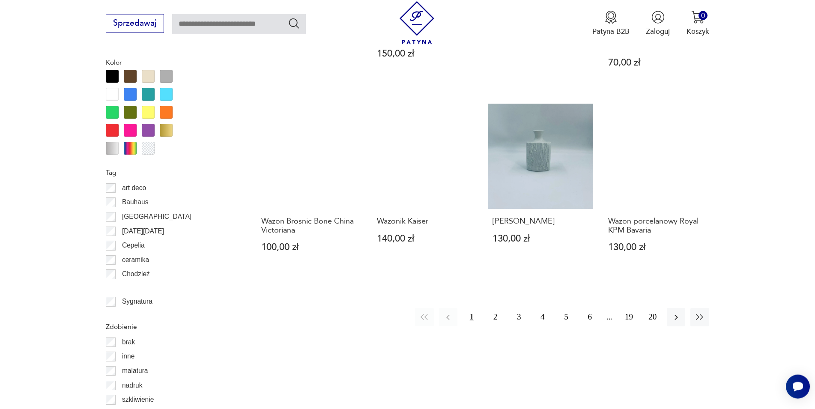
scroll to position [940, 0]
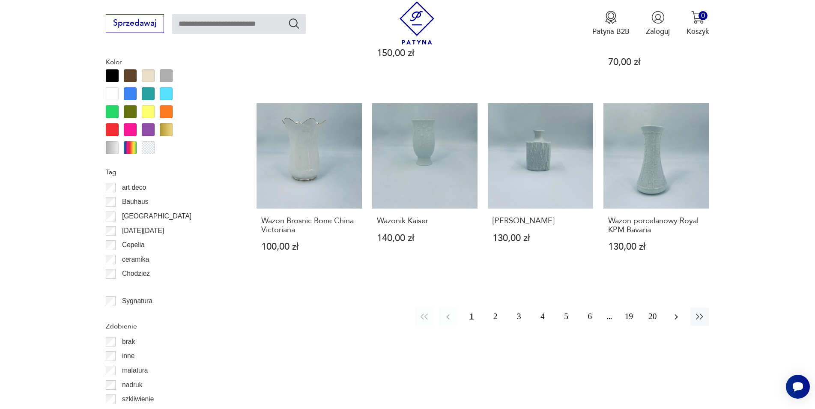
click at [678, 312] on icon "button" at bounding box center [676, 317] width 10 height 10
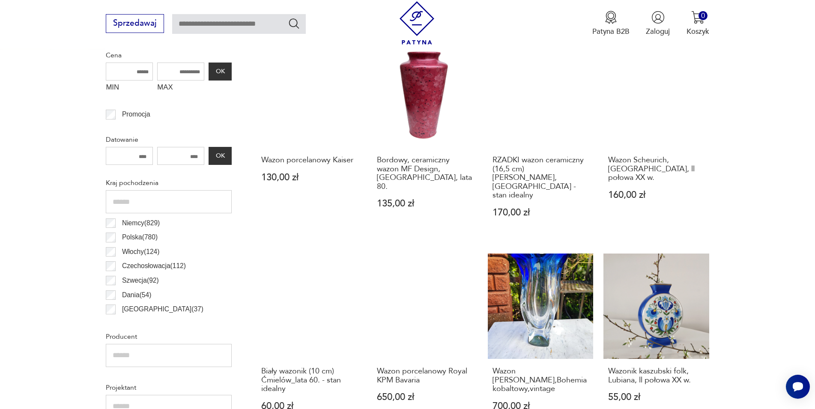
scroll to position [416, 0]
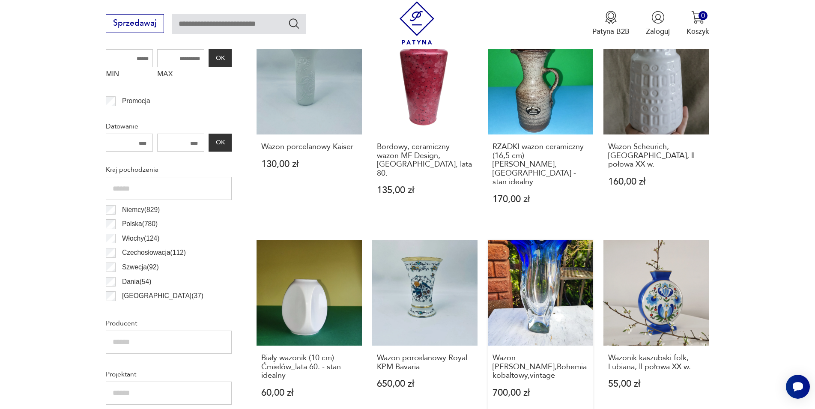
click at [542, 280] on link "Wazon [PERSON_NAME],Bohemia kobaltowy,vintage 700,00 zł" at bounding box center [540, 328] width 105 height 177
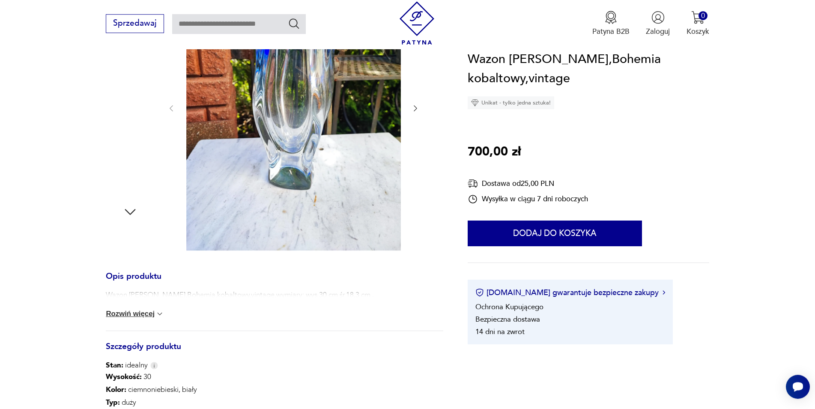
scroll to position [287, 0]
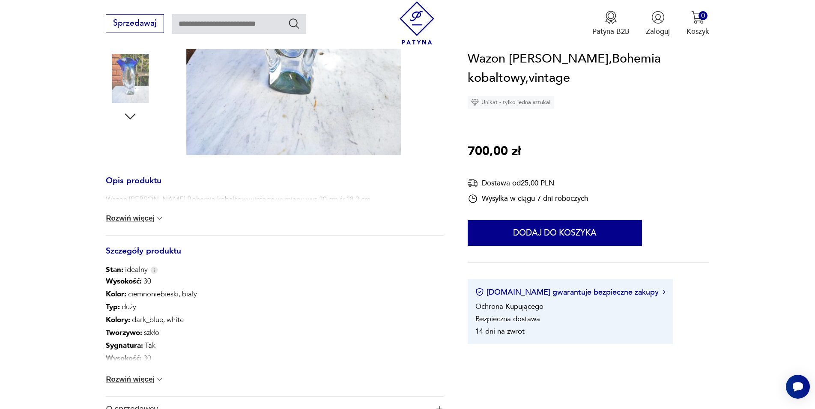
click at [133, 380] on button "Rozwiń więcej" at bounding box center [135, 379] width 58 height 9
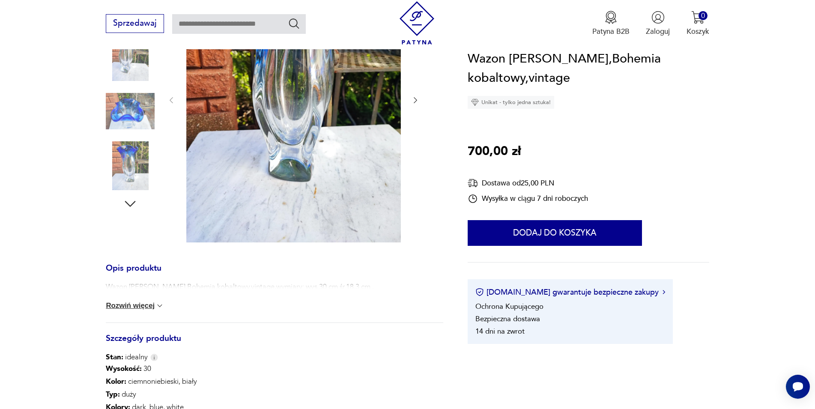
scroll to position [25, 0]
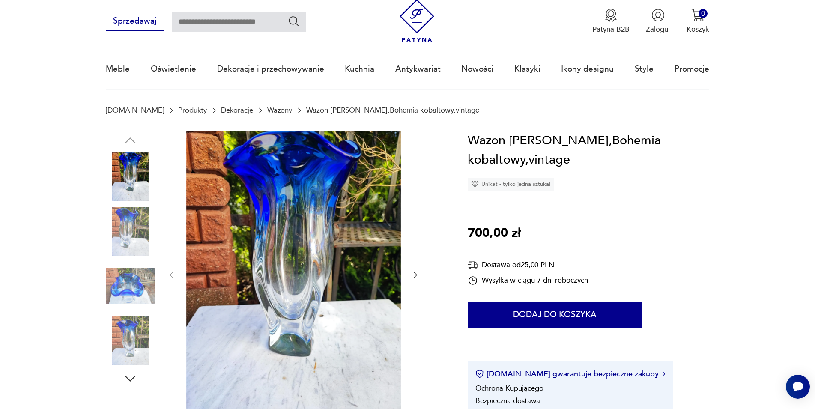
click at [324, 243] on img at bounding box center [293, 274] width 214 height 286
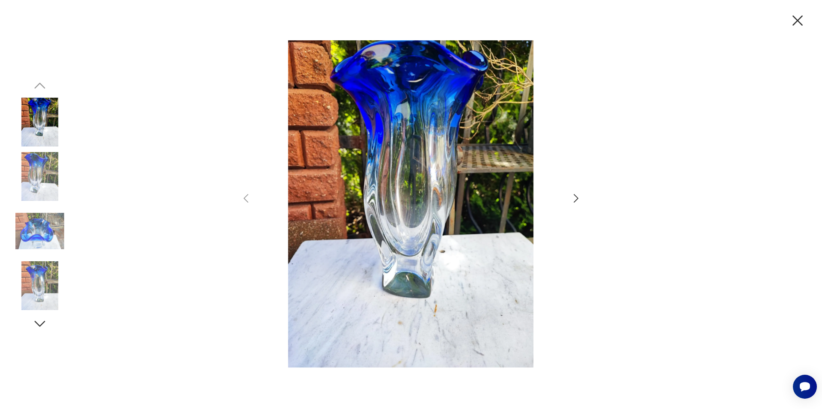
click at [575, 201] on icon "button" at bounding box center [576, 198] width 5 height 9
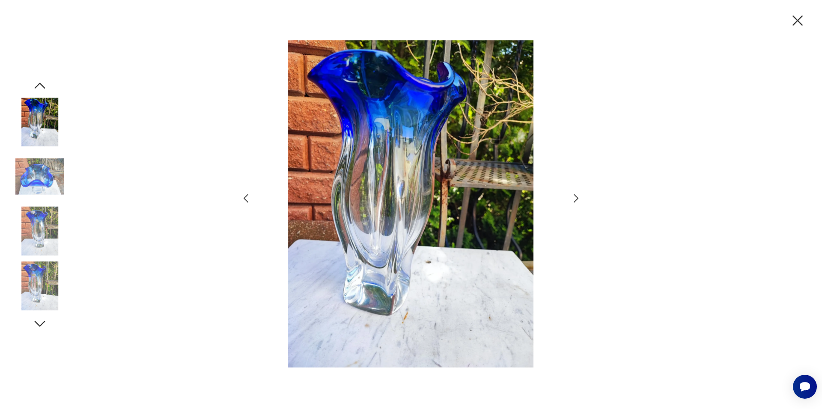
click at [575, 201] on icon "button" at bounding box center [576, 198] width 5 height 9
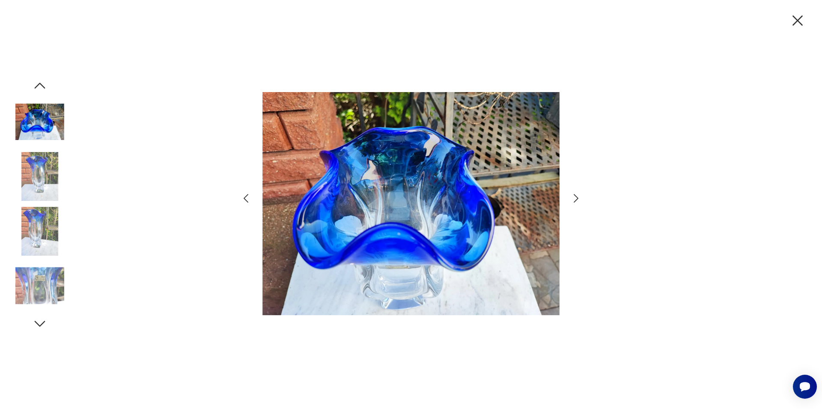
click at [575, 201] on icon "button" at bounding box center [576, 198] width 5 height 9
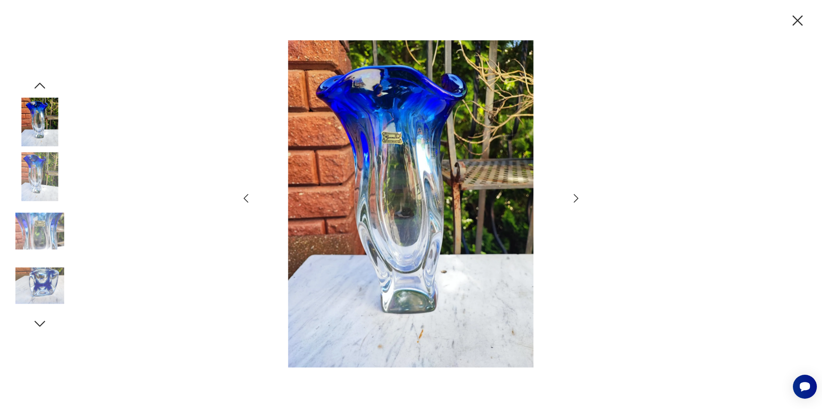
click at [575, 201] on icon "button" at bounding box center [576, 198] width 5 height 9
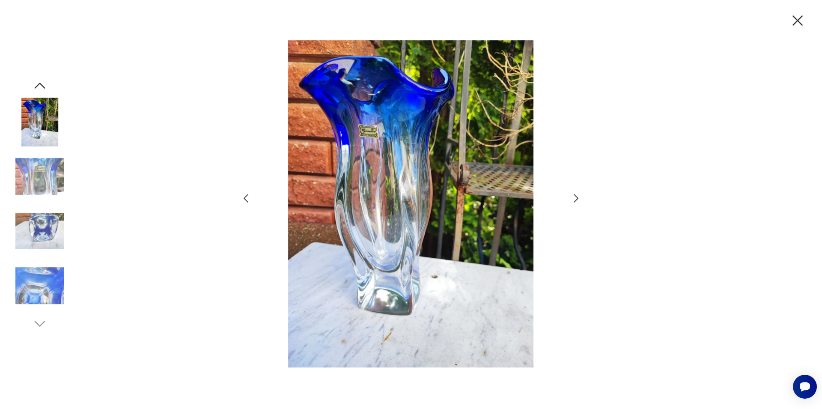
click at [575, 201] on icon "button" at bounding box center [576, 198] width 5 height 9
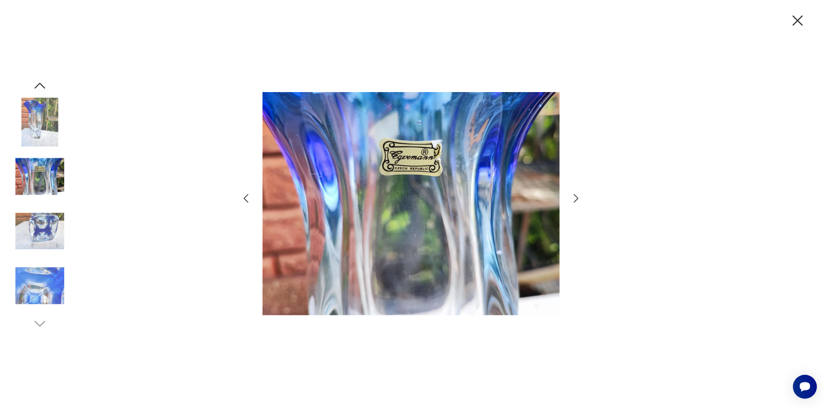
click at [575, 201] on icon "button" at bounding box center [576, 198] width 5 height 9
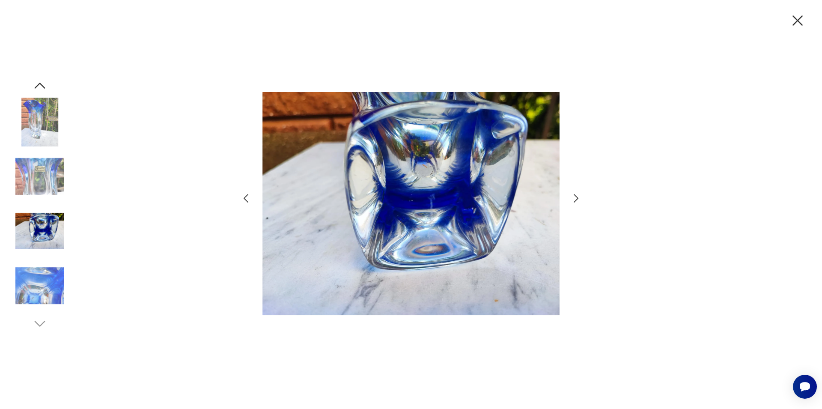
click at [575, 201] on icon "button" at bounding box center [576, 198] width 5 height 9
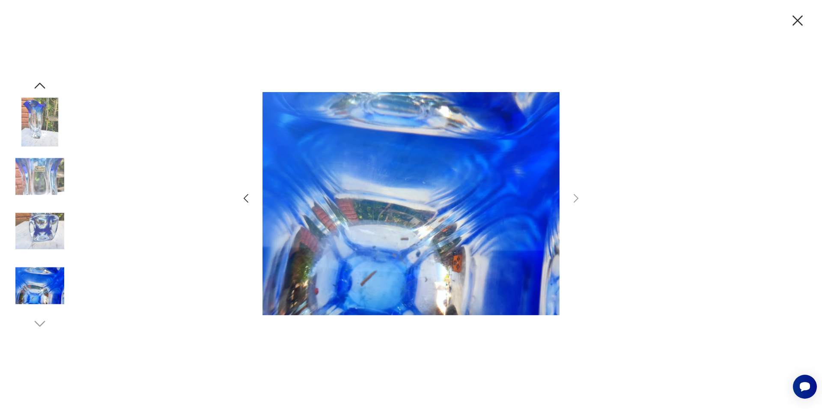
click at [798, 18] on icon "button" at bounding box center [798, 21] width 18 height 18
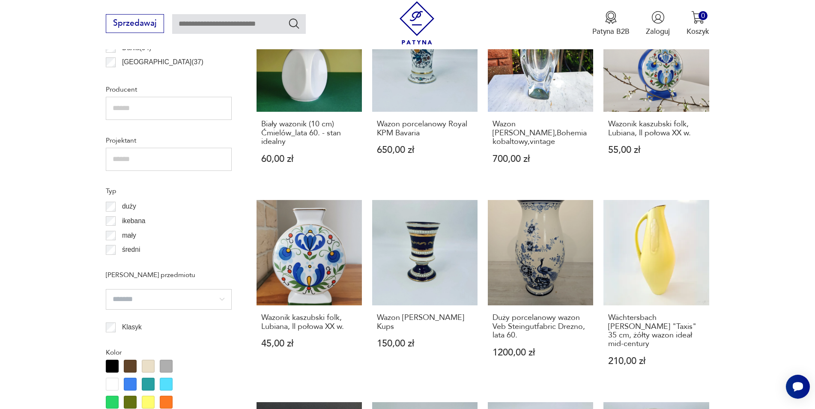
scroll to position [912, 0]
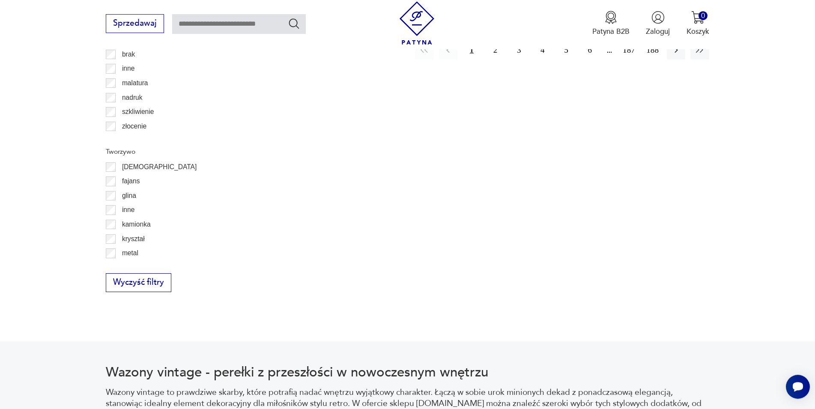
scroll to position [1106, 0]
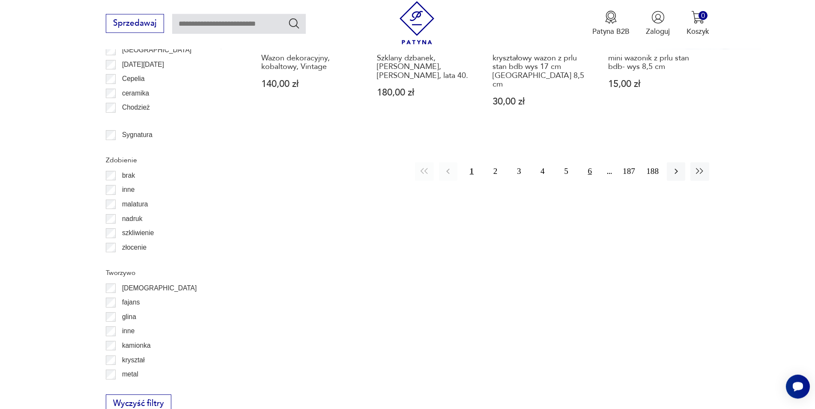
click at [592, 162] on button "6" at bounding box center [589, 171] width 18 height 18
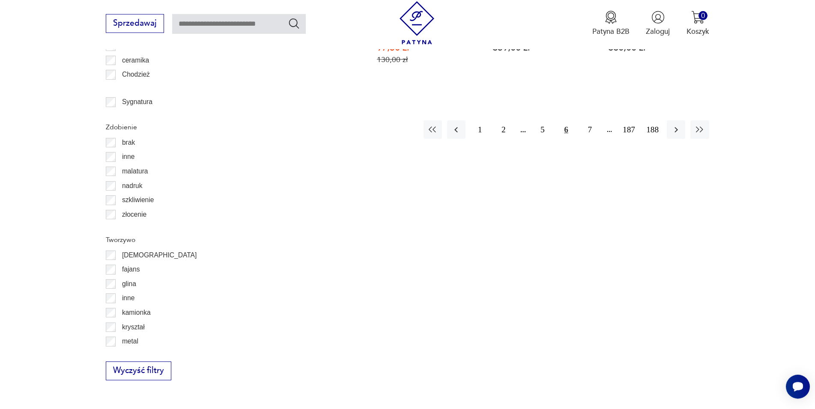
scroll to position [1133, 0]
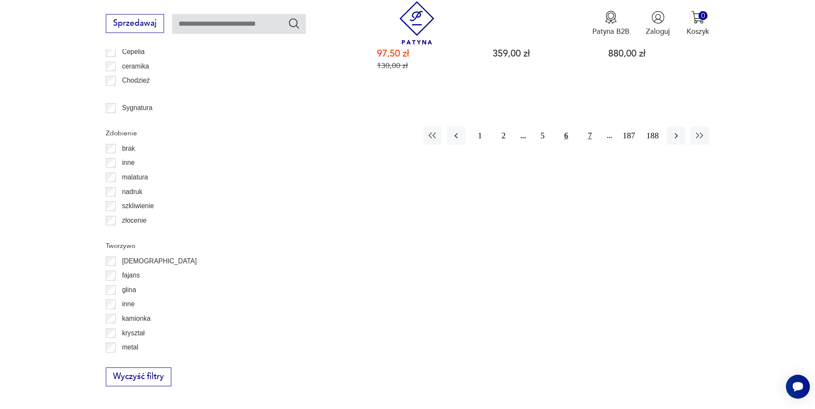
click at [587, 127] on button "7" at bounding box center [589, 135] width 18 height 18
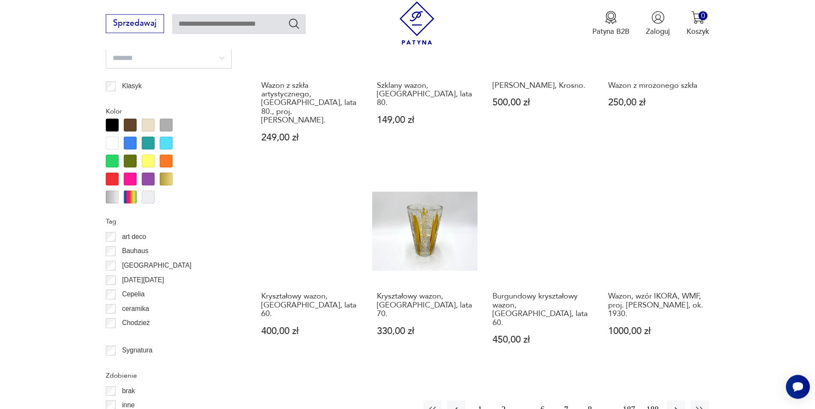
scroll to position [896, 0]
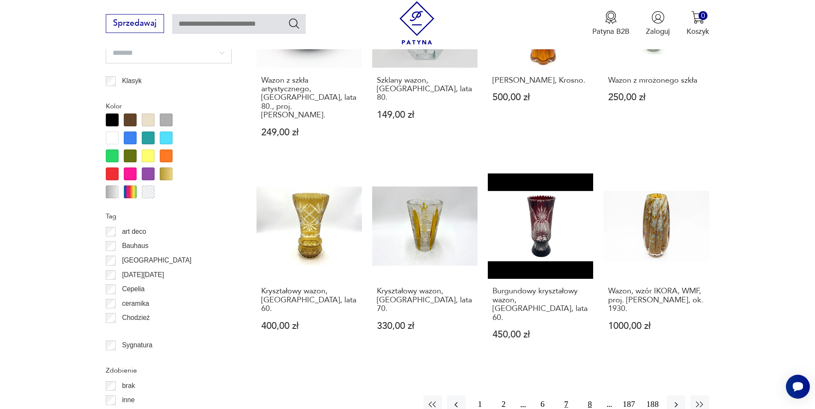
click at [587, 395] on button "8" at bounding box center [589, 404] width 18 height 18
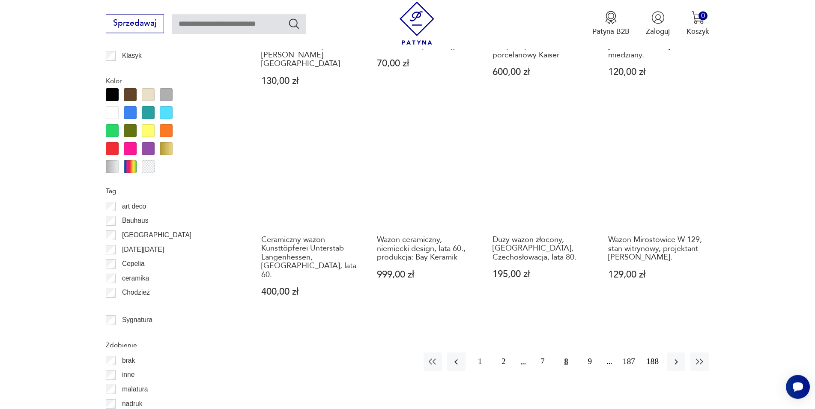
scroll to position [940, 0]
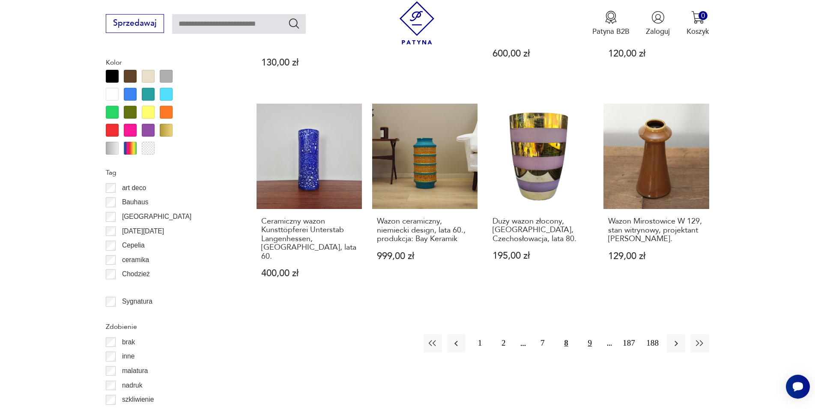
click at [589, 334] on button "9" at bounding box center [589, 343] width 18 height 18
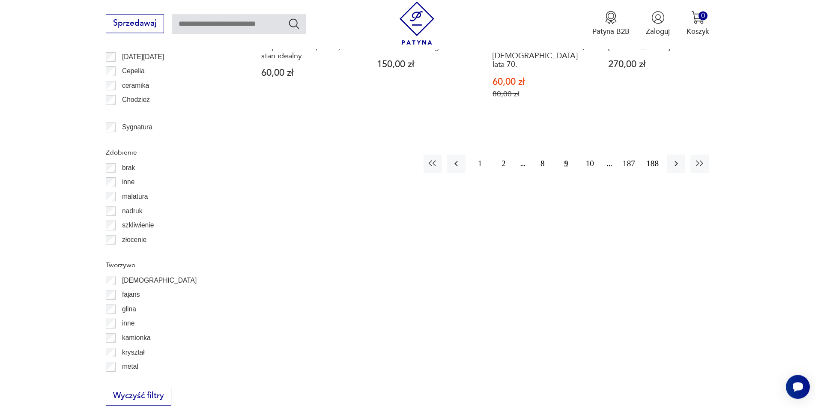
scroll to position [1158, 0]
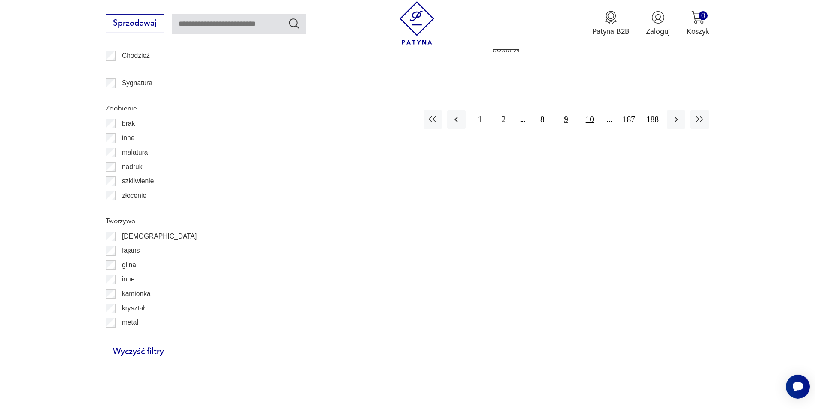
click at [591, 110] on button "10" at bounding box center [589, 119] width 18 height 18
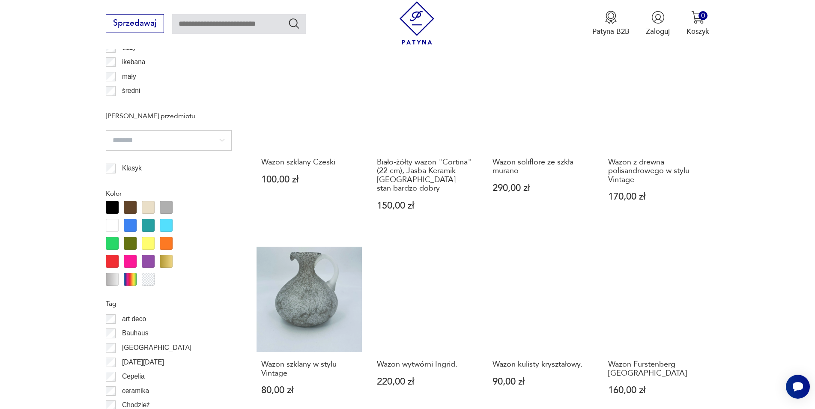
scroll to position [983, 0]
